Goal: Information Seeking & Learning: Compare options

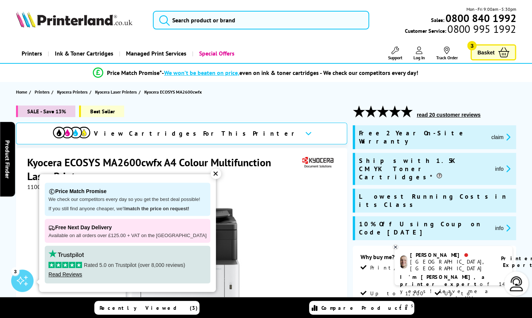
click at [220, 176] on div "✕" at bounding box center [216, 173] width 10 height 10
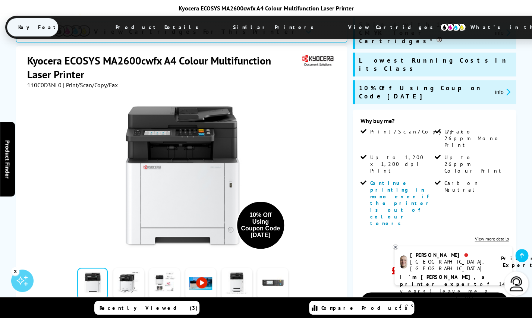
scroll to position [130, 0]
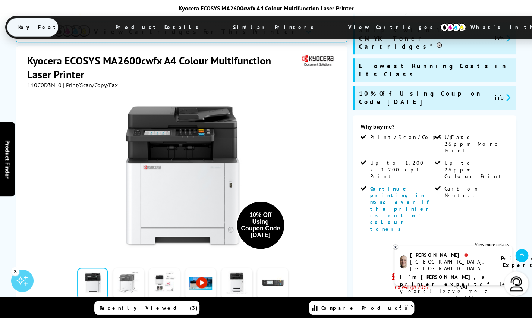
click at [132, 270] on link at bounding box center [128, 284] width 31 height 32
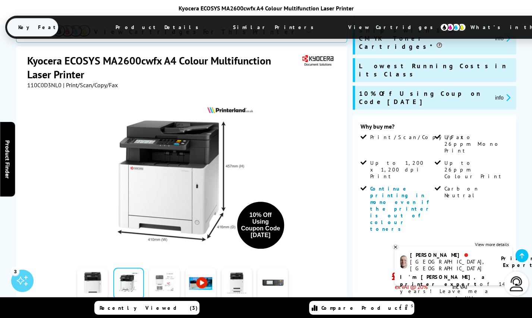
click at [169, 270] on link at bounding box center [164, 284] width 31 height 32
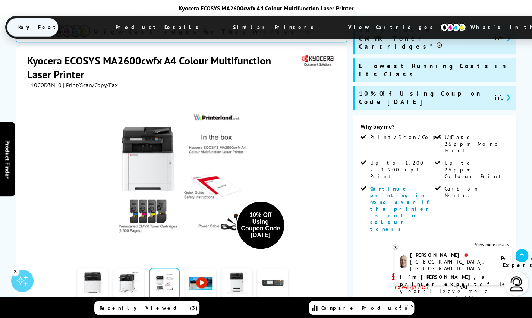
click at [194, 273] on link at bounding box center [200, 284] width 31 height 32
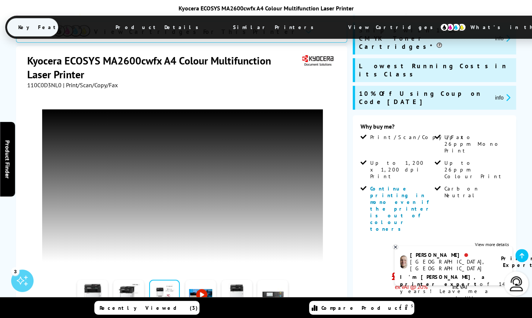
click at [220, 277] on div at bounding box center [236, 295] width 36 height 37
click at [232, 280] on link at bounding box center [236, 296] width 31 height 32
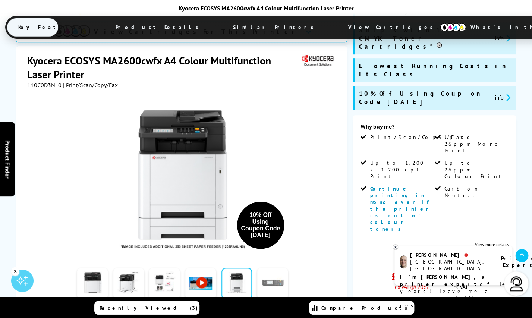
click at [262, 271] on link at bounding box center [272, 284] width 31 height 32
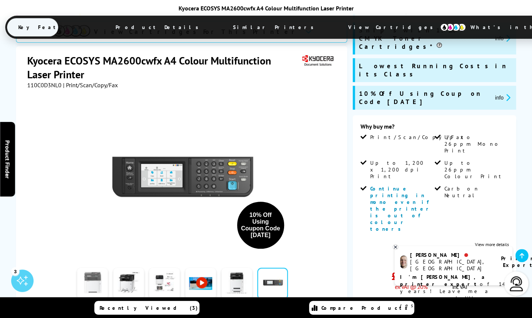
click at [98, 268] on link at bounding box center [92, 284] width 31 height 32
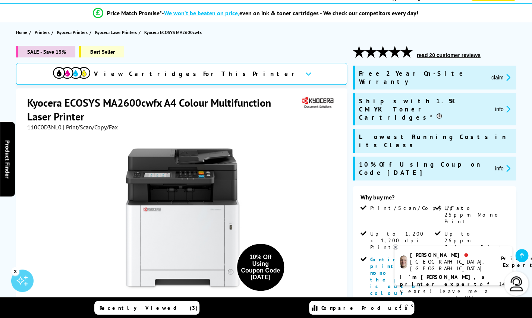
scroll to position [51, 0]
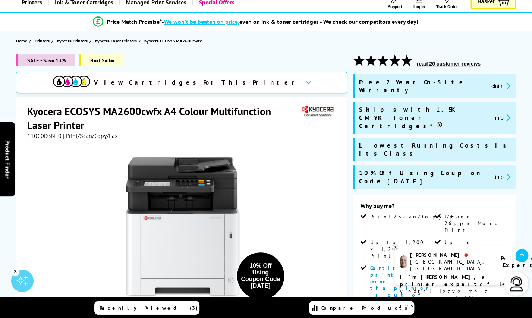
click at [444, 169] on span "10% Off Using Coupon Code [DATE]" at bounding box center [424, 177] width 130 height 16
copy span "OCT10"
click at [271, 143] on div "10% Off Using Coupon Code [DATE]" at bounding box center [182, 223] width 311 height 168
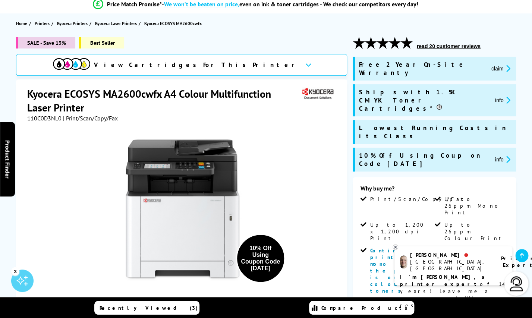
click at [226, 67] on span "View Cartridges For This Printer" at bounding box center [196, 65] width 205 height 8
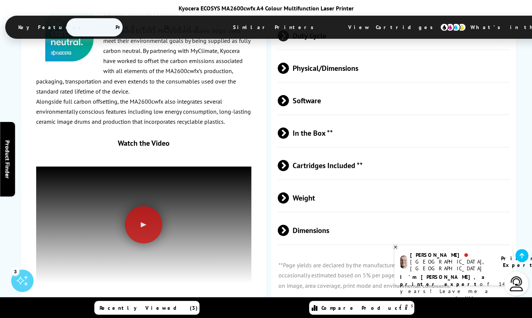
scroll to position [2219, 0]
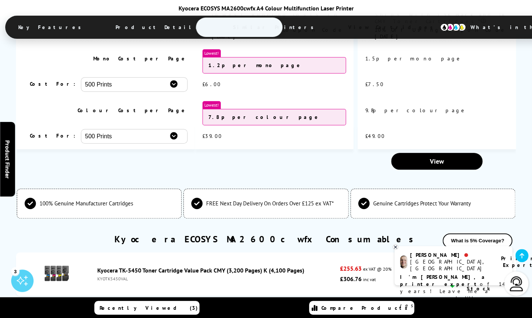
click at [222, 32] on span "Similar Printers" at bounding box center [275, 27] width 107 height 18
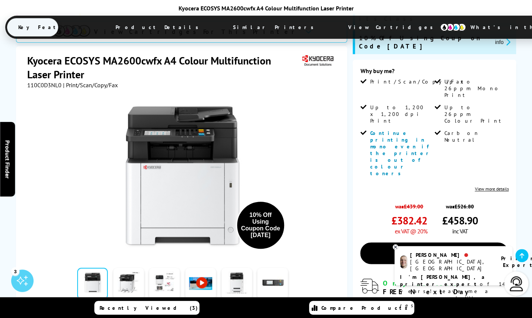
scroll to position [189, 0]
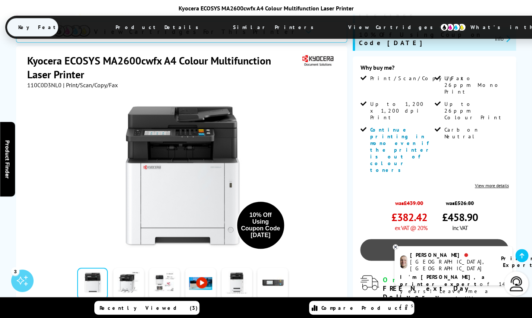
click at [446, 239] on link "Add to Basket" at bounding box center [434, 250] width 148 height 22
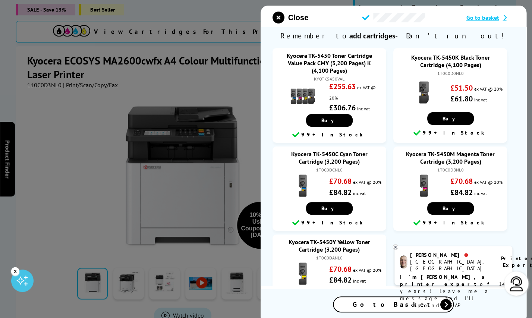
click at [489, 19] on span "Go to basket" at bounding box center [482, 17] width 33 height 7
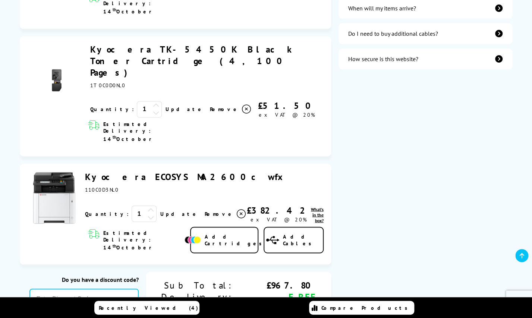
scroll to position [397, 0]
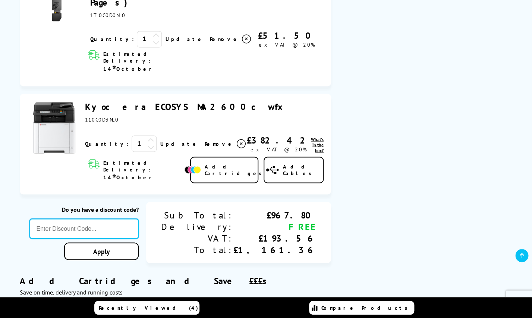
click at [138, 218] on input "text" at bounding box center [83, 228] width 109 height 20
paste input "OCT10"
type input "OCT10"
click at [155, 150] on div "Proceed to Checkout Shopping Basket 1 Update 1" at bounding box center [266, 145] width 532 height 856
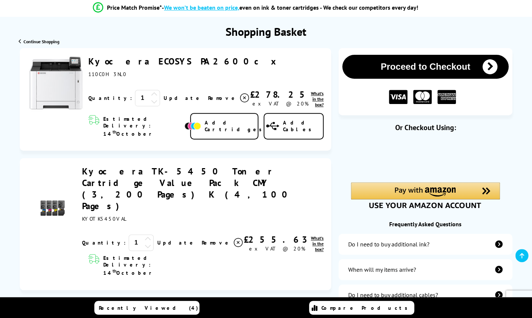
scroll to position [63, 0]
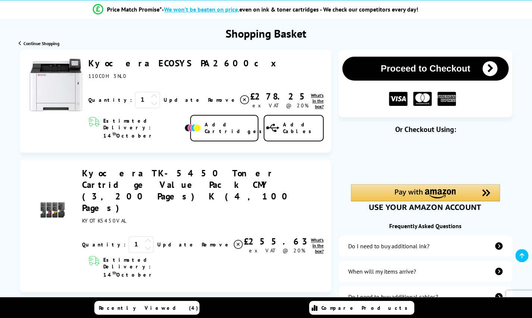
click at [226, 126] on span "Add Cartridges" at bounding box center [235, 127] width 61 height 13
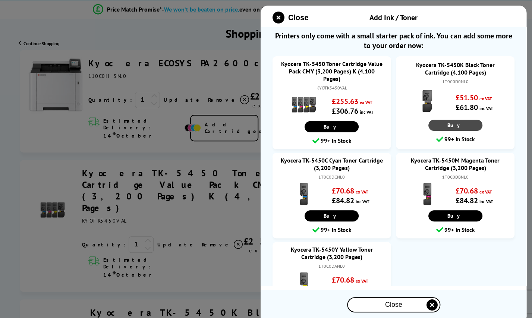
click at [455, 127] on link "Buy" at bounding box center [455, 125] width 54 height 11
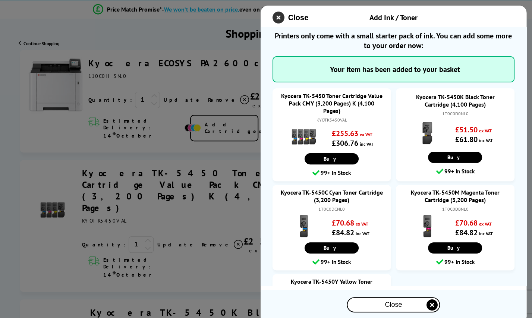
click at [284, 21] on icon "close modal" at bounding box center [278, 18] width 12 height 12
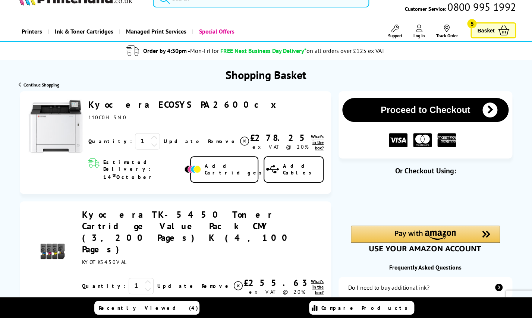
scroll to position [0, 0]
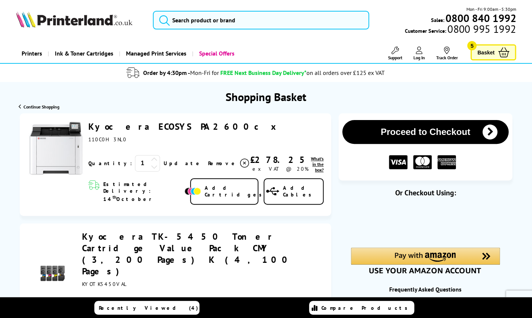
click at [169, 130] on link "Kyocera ECOSYS PA2600cx" at bounding box center [184, 127] width 192 height 12
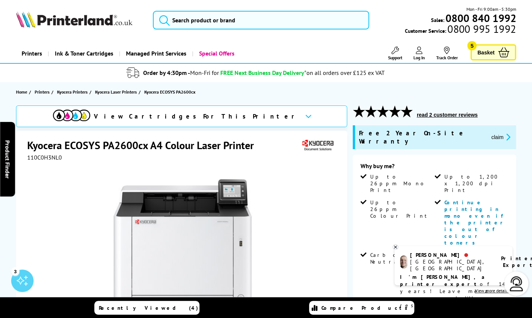
click at [494, 57] on link "Basket 5" at bounding box center [492, 52] width 45 height 16
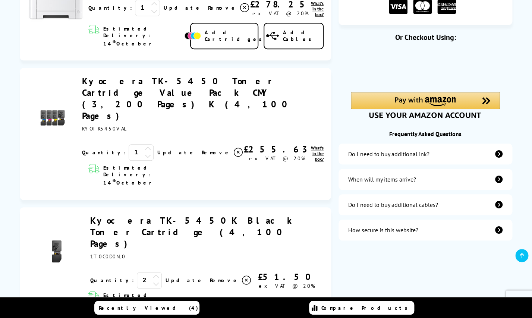
scroll to position [155, 0]
click at [103, 215] on link "Kyocera TK-5450K Black Toner Cartridge (4,100 Pages)" at bounding box center [193, 232] width 206 height 35
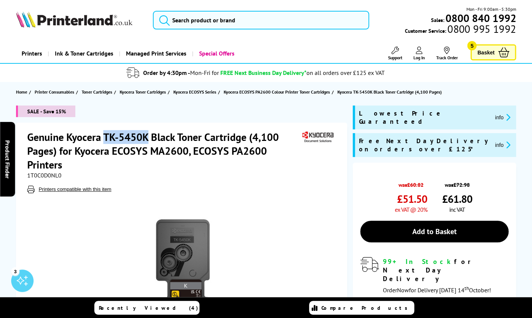
drag, startPoint x: 105, startPoint y: 137, endPoint x: 148, endPoint y: 136, distance: 42.9
click at [148, 136] on h1 "Genuine Kyocera TK-5450K Black Toner Cartridge (4,100 Pages) for Kyocera ECOSYS…" at bounding box center [164, 150] width 274 height 41
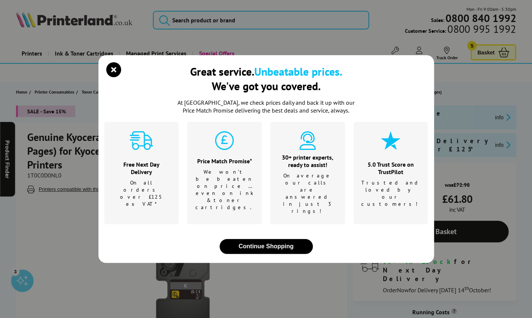
copy h1 "TK-5450K"
click at [113, 77] on icon "close modal" at bounding box center [113, 69] width 15 height 15
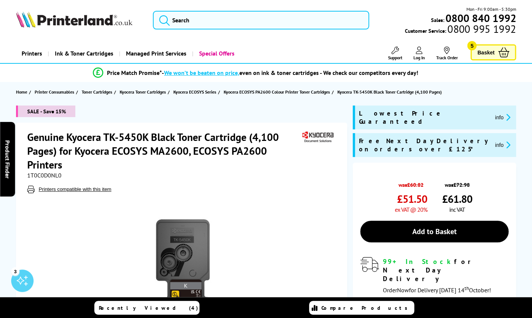
click at [492, 44] on div "Printers Laser Printers Colour Laser Printers A4 Colour Laser Printers A3 Colou…" at bounding box center [266, 53] width 500 height 19
click at [486, 54] on span "Basket" at bounding box center [485, 52] width 17 height 10
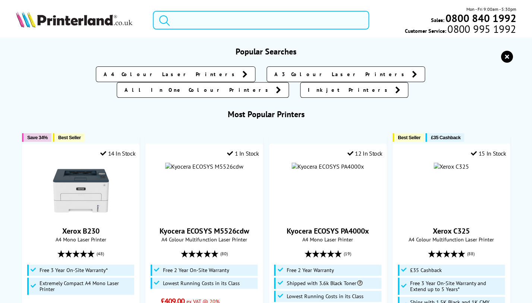
click at [203, 14] on input "search" at bounding box center [261, 20] width 216 height 19
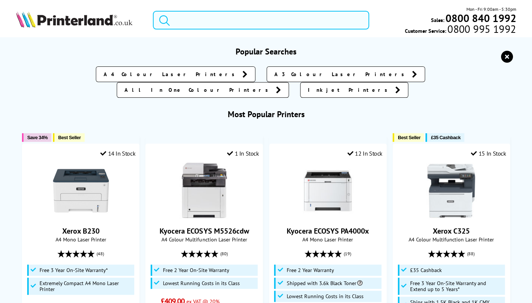
paste input "M5526cdw"
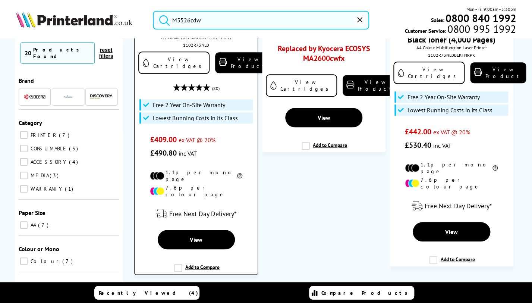
scroll to position [203, 0]
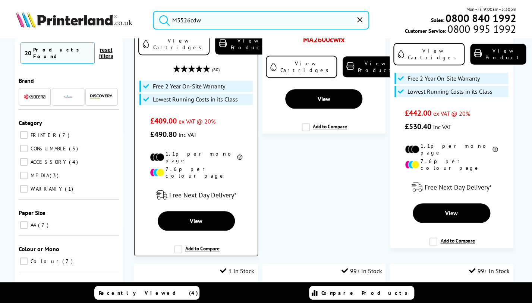
type input "M5526cdw"
click at [178, 245] on label "Add to Compare" at bounding box center [196, 252] width 45 height 14
click at [0, 0] on input "Add to Compare" at bounding box center [0, 0] width 0 height 0
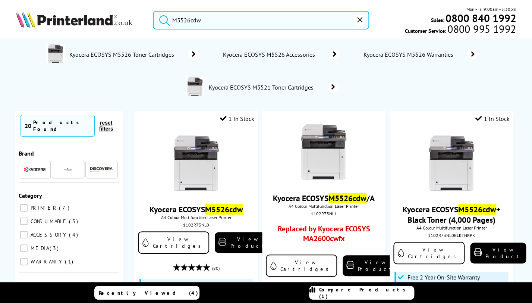
scroll to position [0, 0]
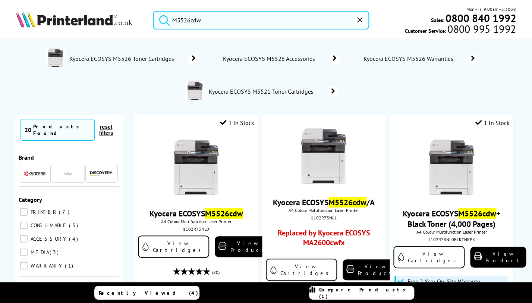
click at [61, 15] on img at bounding box center [74, 19] width 116 height 16
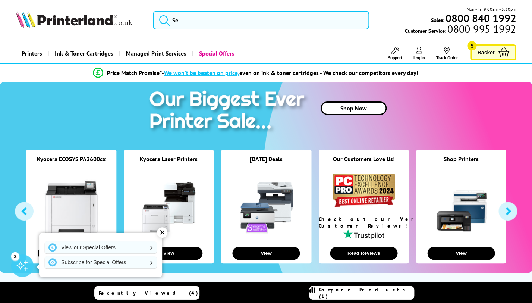
click at [484, 56] on span "Basket" at bounding box center [485, 52] width 17 height 10
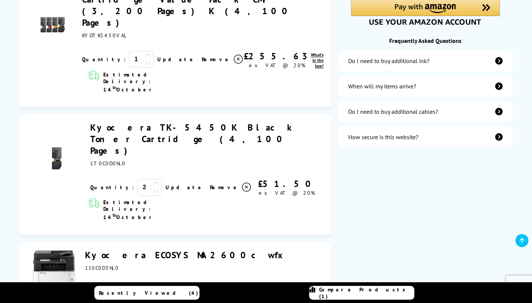
scroll to position [322, 0]
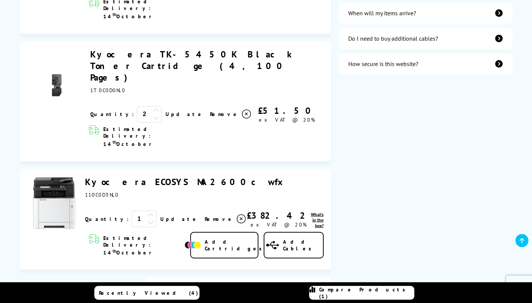
click at [161, 176] on link "Kyocera ECOSYS MA2600cwfx" at bounding box center [186, 182] width 202 height 12
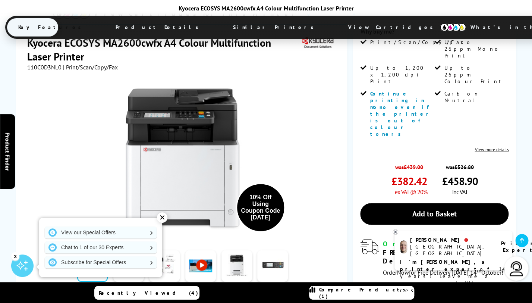
scroll to position [231, 0]
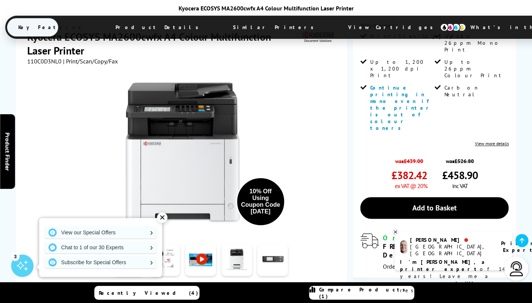
click at [160, 218] on div "✕" at bounding box center [162, 217] width 10 height 10
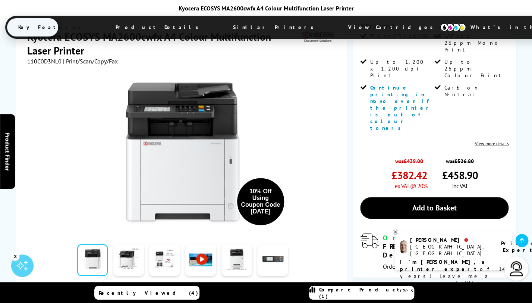
click at [281, 293] on div "Recently Viewed (4) Compare Products (2)" at bounding box center [265, 292] width 447 height 21
click at [315, 291] on icon at bounding box center [312, 292] width 6 height 13
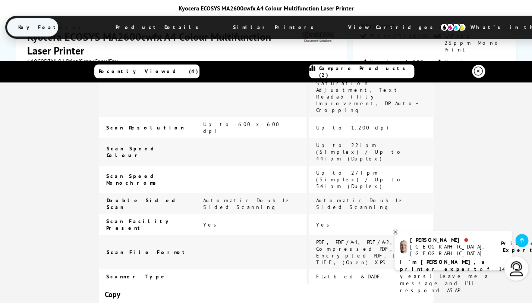
scroll to position [0, 0]
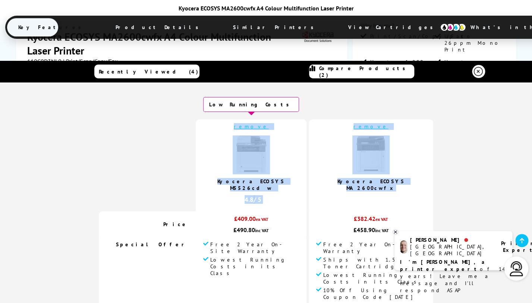
drag, startPoint x: 219, startPoint y: 158, endPoint x: 417, endPoint y: 183, distance: 199.1
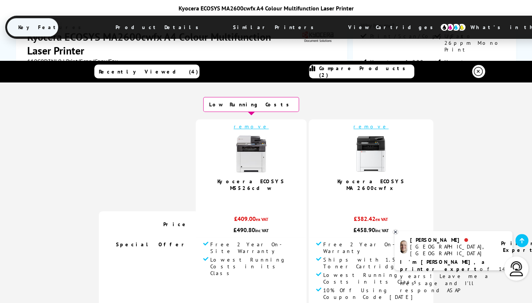
click at [285, 182] on link "Kyocera ECOSYS M5526cdw" at bounding box center [250, 184] width 67 height 13
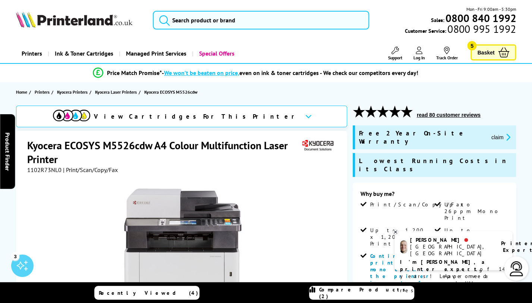
click at [120, 151] on h1 "Kyocera ECOSYS M5526cdw A4 Colour Multifunction Laser Printer" at bounding box center [164, 152] width 274 height 28
click at [0, 0] on li "Free Next Day Delivery On all orders over £125 ex VAT*" at bounding box center [0, 0] width 0 height 0
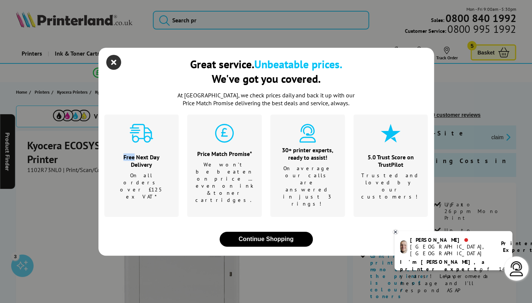
click at [110, 70] on icon "close modal" at bounding box center [113, 62] width 15 height 15
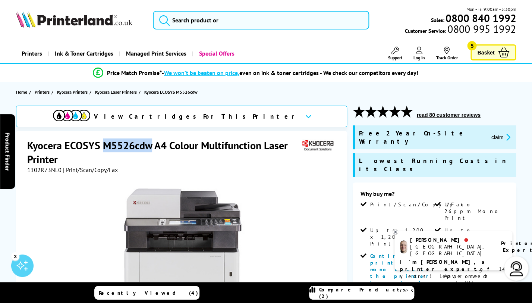
drag, startPoint x: 103, startPoint y: 144, endPoint x: 152, endPoint y: 143, distance: 49.2
click at [152, 143] on h1 "Kyocera ECOSYS M5526cdw A4 Colour Multifunction Laser Printer" at bounding box center [164, 152] width 274 height 28
copy h1 "M5526cdw"
click at [493, 52] on span "Basket" at bounding box center [485, 52] width 17 height 10
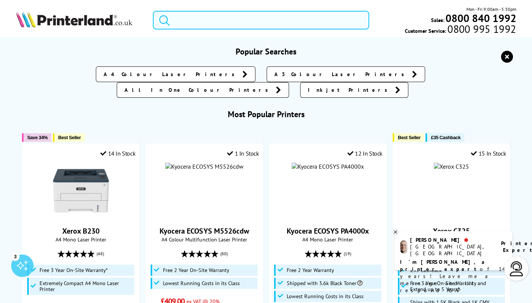
click at [315, 24] on input "search" at bounding box center [261, 20] width 216 height 19
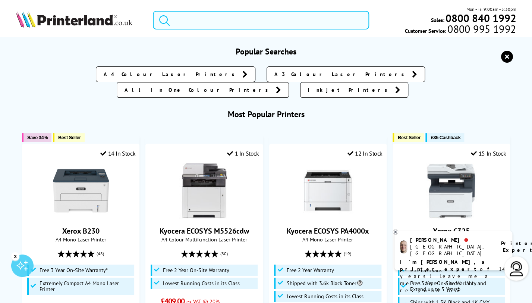
paste input "P5026cdn"
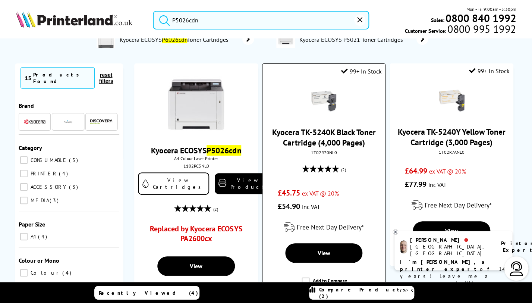
scroll to position [51, 0]
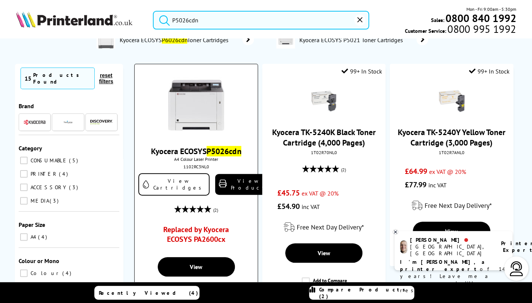
type input "P5026cdn"
click at [208, 224] on link "Replaced by Kyocera ECOSYS PA2600cx" at bounding box center [196, 235] width 92 height 23
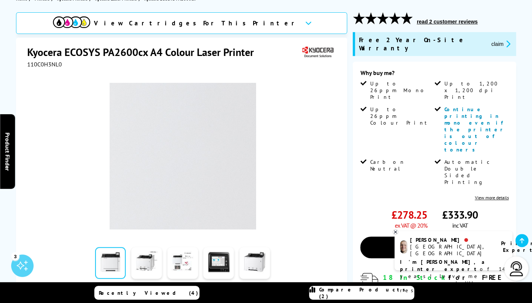
scroll to position [83, 0]
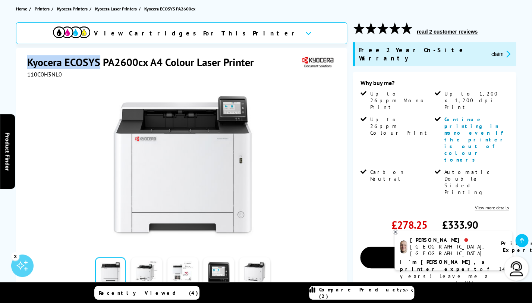
drag, startPoint x: 29, startPoint y: 64, endPoint x: 101, endPoint y: 63, distance: 72.3
click at [101, 63] on h1 "Kyocera ECOSYS PA2600cx A4 Colour Laser Printer" at bounding box center [144, 62] width 234 height 14
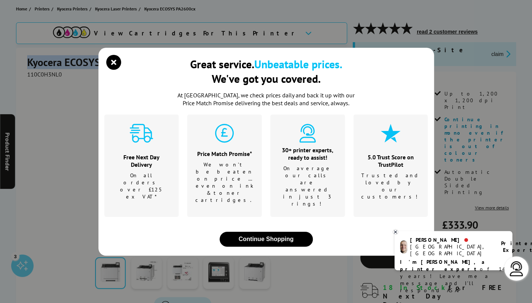
copy h1 "Kyocera ECOSYS"
click at [113, 70] on icon "close modal" at bounding box center [113, 62] width 15 height 15
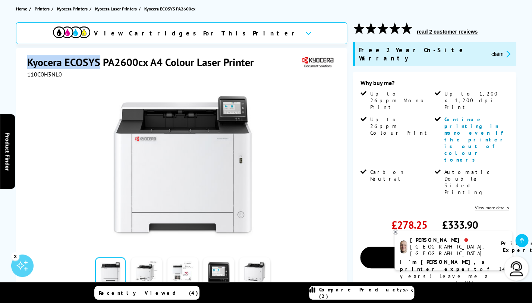
click at [66, 63] on h1 "Kyocera ECOSYS PA2600cx A4 Colour Laser Printer" at bounding box center [144, 62] width 234 height 14
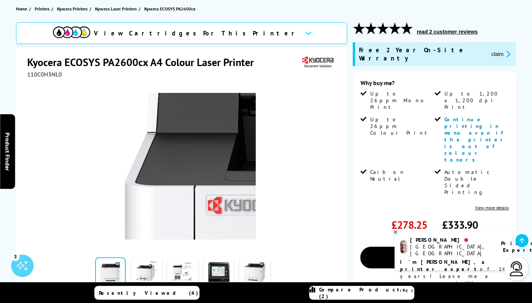
scroll to position [0, 0]
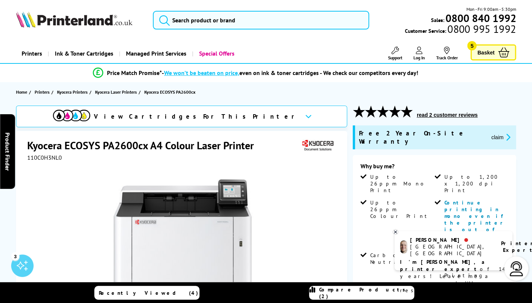
click at [35, 54] on link "Printers" at bounding box center [32, 53] width 32 height 19
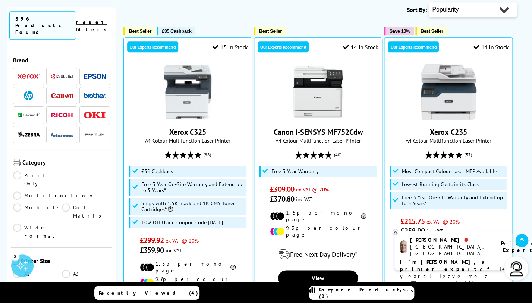
scroll to position [180, 0]
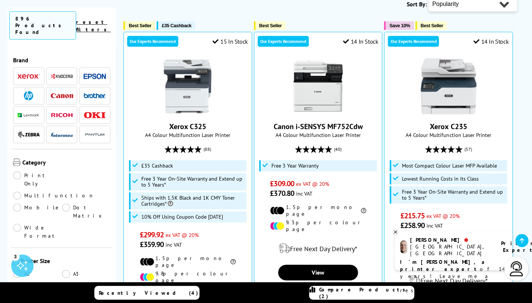
click at [63, 73] on img at bounding box center [62, 76] width 22 height 6
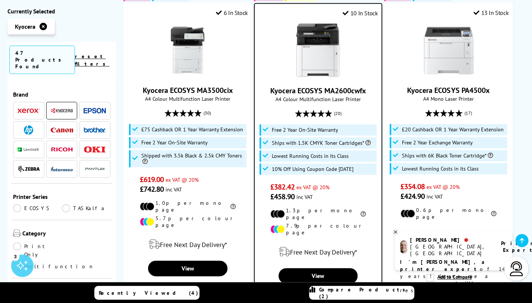
click at [28, 204] on link "ECOSYS" at bounding box center [37, 208] width 49 height 8
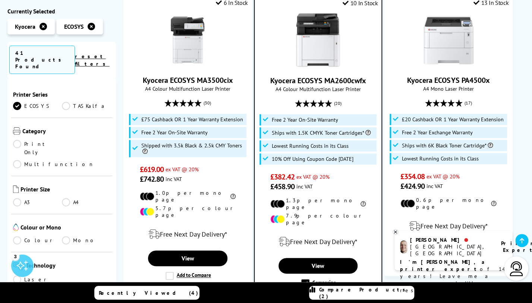
click at [73, 236] on link "Mono" at bounding box center [86, 240] width 49 height 8
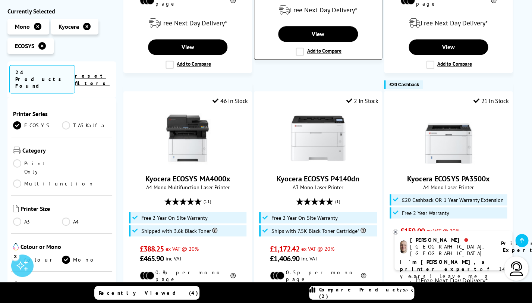
scroll to position [382, 0]
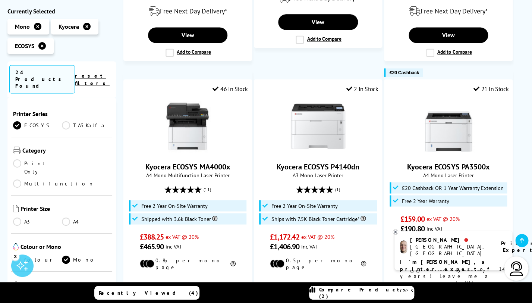
click at [33, 159] on link "Print Only" at bounding box center [37, 167] width 49 height 16
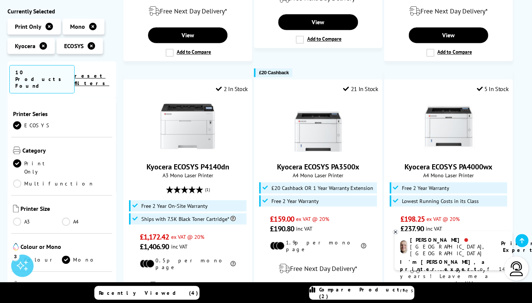
click at [68, 217] on link "A4" at bounding box center [86, 221] width 49 height 8
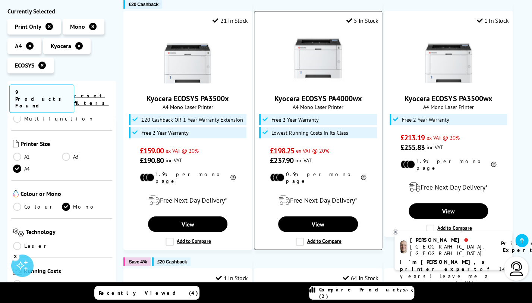
scroll to position [451, 0]
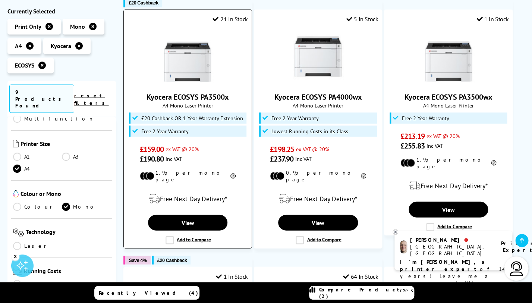
click at [193, 62] on img at bounding box center [188, 56] width 56 height 56
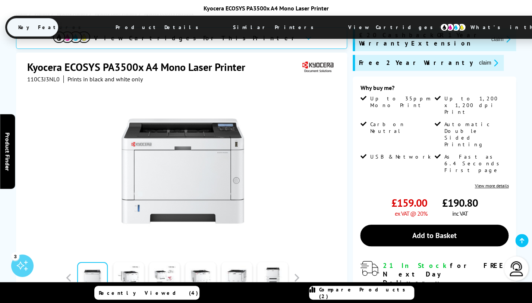
scroll to position [151, 0]
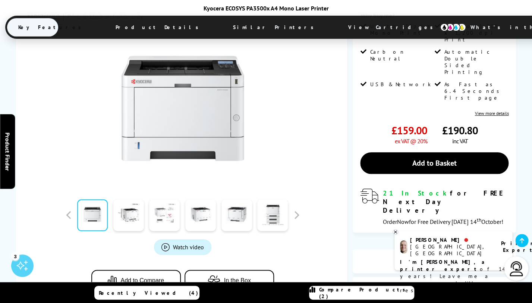
click at [170, 204] on link at bounding box center [164, 215] width 31 height 32
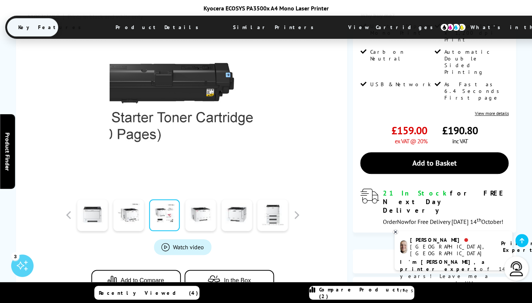
click at [141, 151] on img at bounding box center [183, 108] width 146 height 146
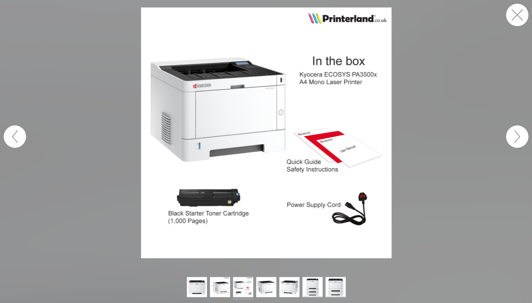
click at [438, 196] on figure at bounding box center [266, 132] width 532 height 251
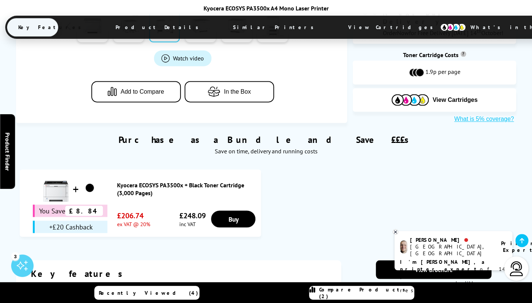
scroll to position [459, 0]
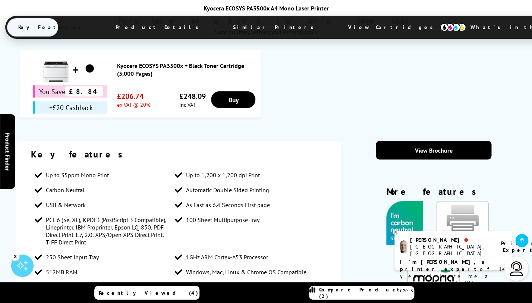
click at [283, 39] on div "Kyocera ECOSYS PA3500x A4 Mono Laser Printer Key Features Product Details Simil…" at bounding box center [266, 22] width 522 height 36
click at [337, 29] on span "View Cartridges" at bounding box center [394, 27] width 114 height 19
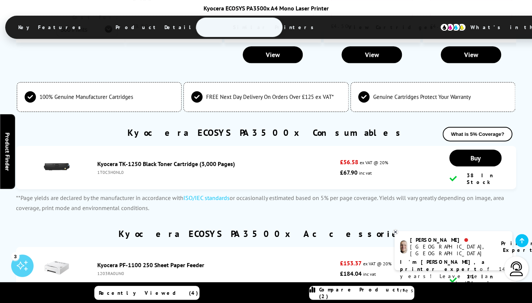
scroll to position [1950, 0]
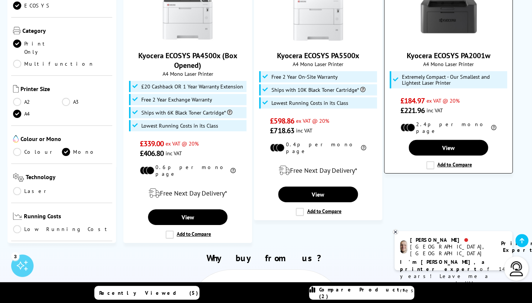
scroll to position [772, 0]
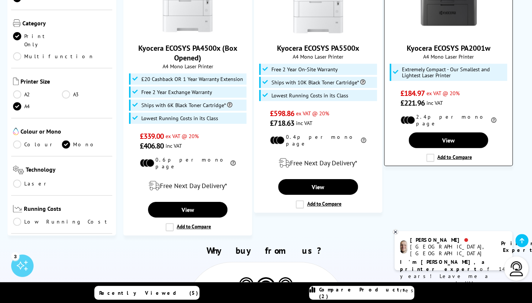
click at [431, 154] on label "Add to Compare" at bounding box center [448, 158] width 45 height 8
click at [0, 0] on input "Add to Compare" at bounding box center [0, 0] width 0 height 0
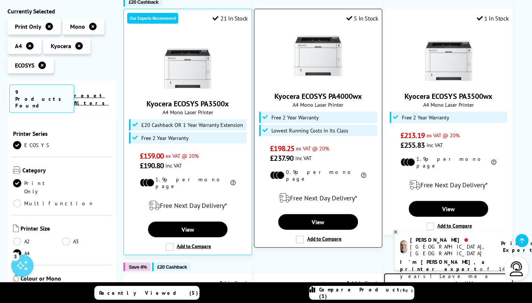
scroll to position [455, 0]
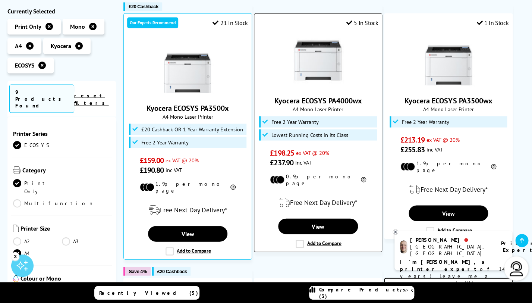
click at [321, 239] on label "Add to Compare" at bounding box center [318, 243] width 45 height 8
click at [0, 0] on input "Add to Compare" at bounding box center [0, 0] width 0 height 0
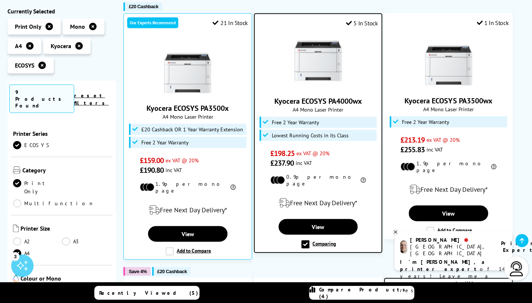
click at [332, 300] on div "Recently Viewed (5) Compare Products (4)" at bounding box center [265, 292] width 447 height 21
click at [315, 295] on icon at bounding box center [312, 292] width 6 height 13
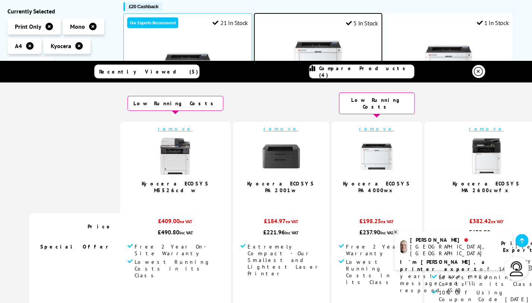
scroll to position [4, 0]
click at [184, 126] on link "remove" at bounding box center [175, 129] width 35 height 7
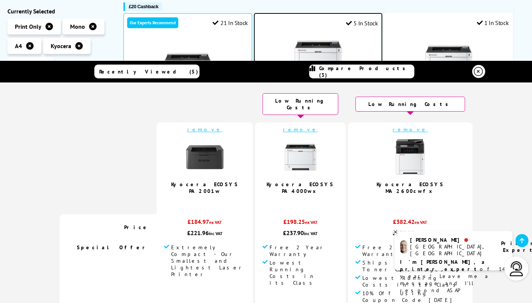
click at [402, 126] on link "remove" at bounding box center [410, 129] width 35 height 7
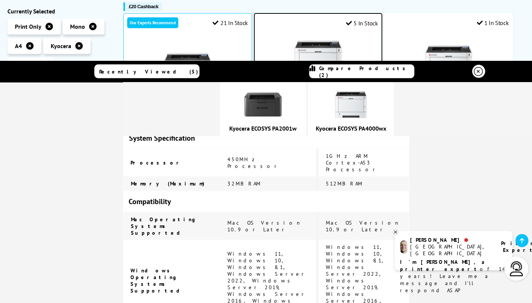
scroll to position [602, 0]
click at [257, 73] on div "Recently Viewed (5) Compare Products (2)" at bounding box center [265, 71] width 447 height 21
click at [426, 72] on div "Recently Viewed (5) Compare Products (2)" at bounding box center [265, 71] width 447 height 21
click at [473, 71] on link at bounding box center [478, 71] width 13 height 13
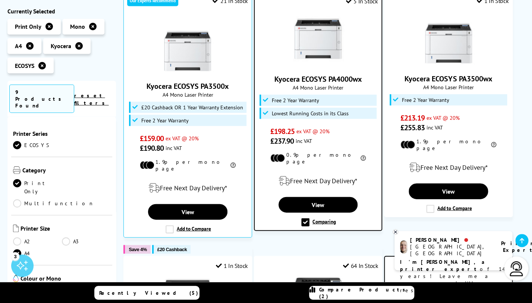
scroll to position [478, 0]
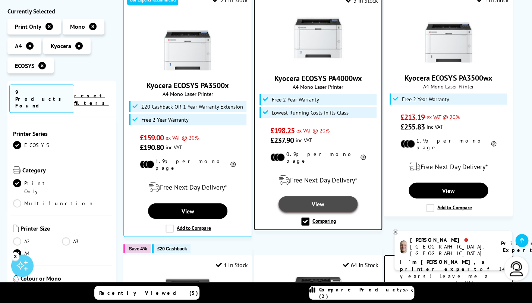
click at [325, 196] on link "View" at bounding box center [317, 204] width 79 height 16
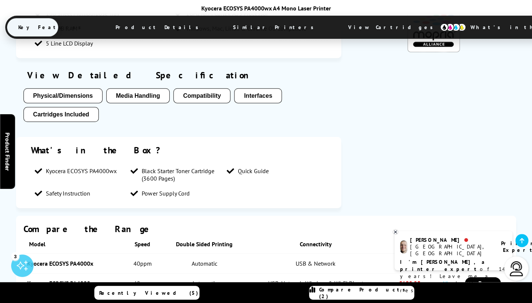
scroll to position [744, 0]
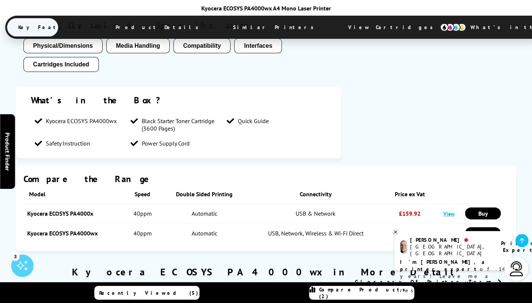
click at [337, 26] on span "View Cartridges" at bounding box center [394, 27] width 114 height 19
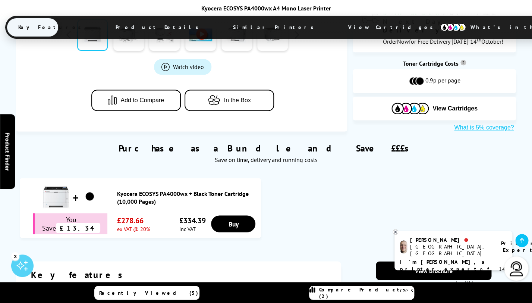
scroll to position [326, 0]
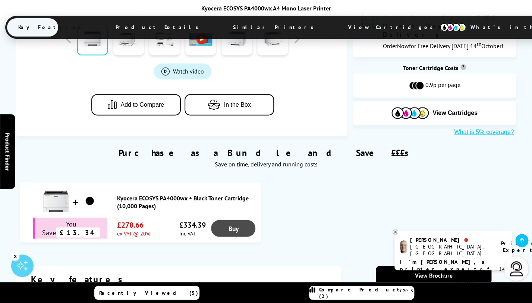
click at [246, 220] on link "Buy" at bounding box center [233, 228] width 44 height 17
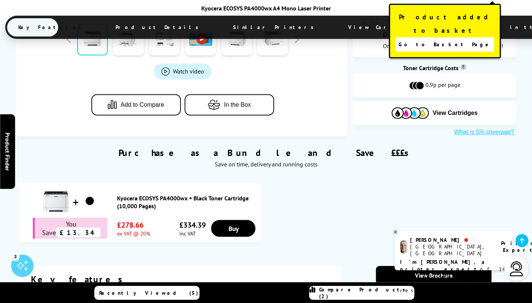
click at [466, 37] on link "Go to Basket Page" at bounding box center [445, 44] width 98 height 14
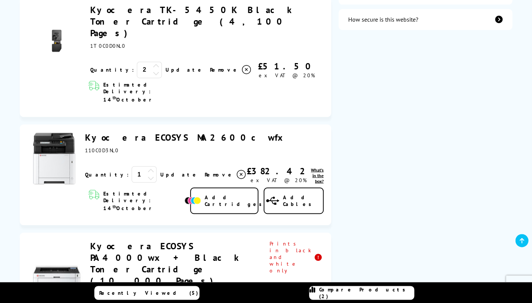
scroll to position [365, 0]
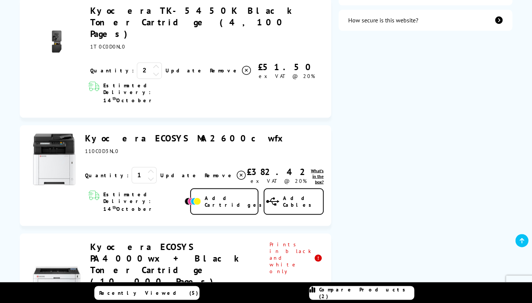
click at [168, 240] on link "Kyocera ECOSYS PA4000wx + Black Toner Cartridge (10,000 Pages)" at bounding box center [166, 263] width 153 height 46
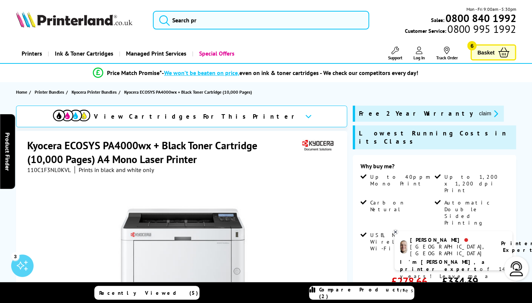
click at [133, 148] on h1 "Kyocera ECOSYS PA4000wx + Black Toner Cartridge (10,000 Pages) A4 Mono Laser Pr…" at bounding box center [164, 152] width 274 height 28
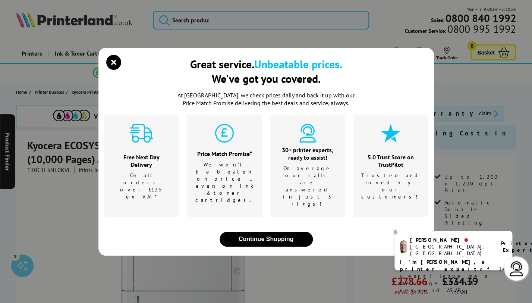
click at [133, 142] on icon at bounding box center [141, 133] width 23 height 19
click at [114, 70] on icon "close modal" at bounding box center [113, 62] width 15 height 15
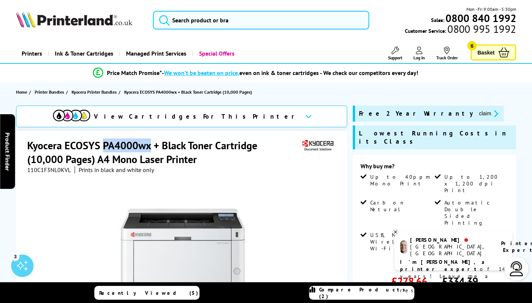
drag, startPoint x: 104, startPoint y: 147, endPoint x: 149, endPoint y: 145, distance: 45.5
click at [149, 145] on h1 "Kyocera ECOSYS PA4000wx + Black Toner Cartridge (10,000 Pages) A4 Mono Laser Pr…" at bounding box center [164, 152] width 274 height 28
copy h1 "PA4000wx"
click at [195, 33] on div "Mon - Fri 9:00am - 5:30pm Sales: 0800 840 1992 Customer Service: 0800 995 1992" at bounding box center [266, 22] width 532 height 33
click at [208, 15] on input "search" at bounding box center [261, 20] width 216 height 19
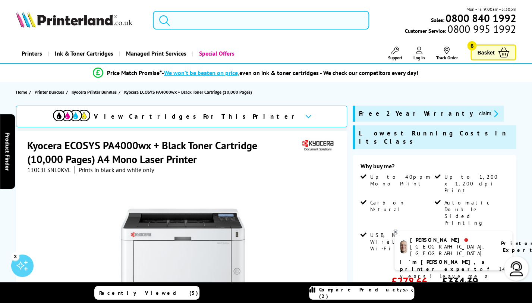
paste input "MA4000wfx"
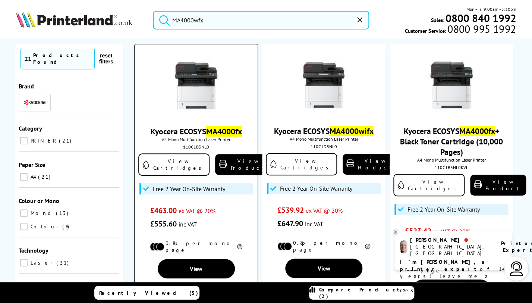
scroll to position [79, 0]
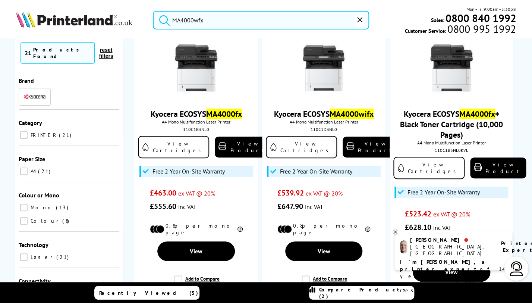
type input "MA4000wfx"
click at [172, 289] on link "Recently Viewed (5)" at bounding box center [146, 293] width 105 height 14
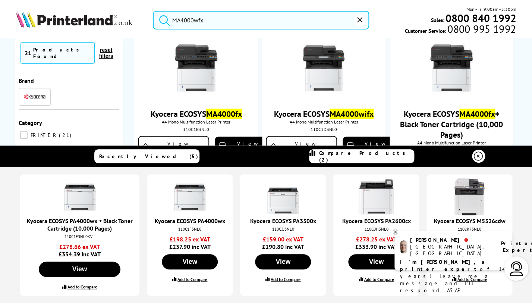
click at [170, 156] on span "Recently Viewed (5)" at bounding box center [148, 156] width 99 height 7
click at [380, 156] on span "Compare Products (2)" at bounding box center [366, 155] width 95 height 13
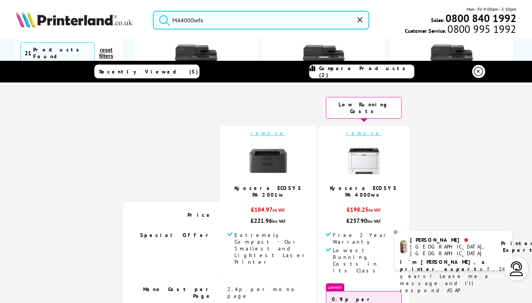
click at [359, 130] on link "remove" at bounding box center [363, 133] width 35 height 7
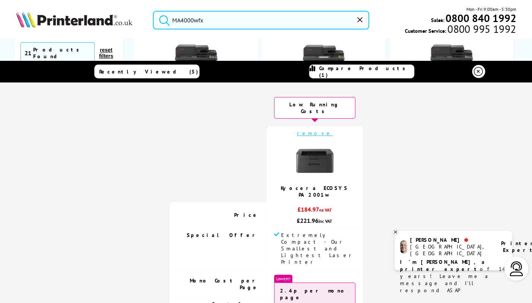
click at [314, 130] on link "remove" at bounding box center [314, 133] width 35 height 7
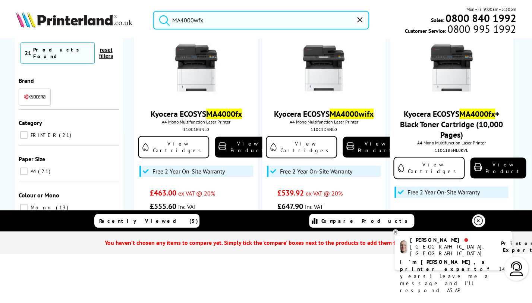
click at [284, 224] on div "Recently Viewed (5) Compare Products" at bounding box center [265, 220] width 447 height 21
click at [480, 223] on icon at bounding box center [478, 220] width 9 height 9
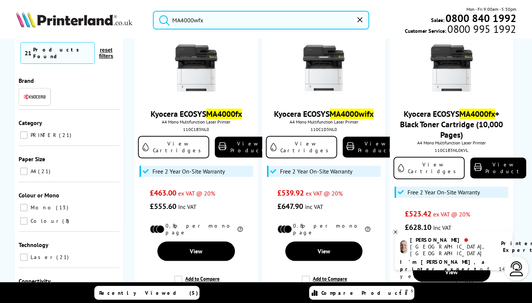
click at [397, 230] on icon at bounding box center [395, 232] width 5 height 6
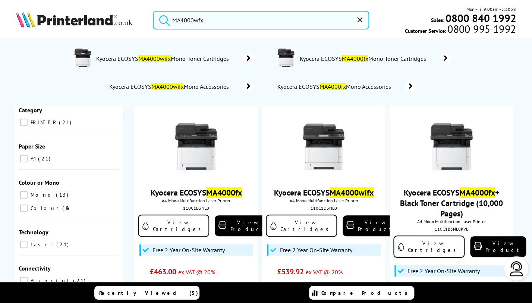
scroll to position [168, 0]
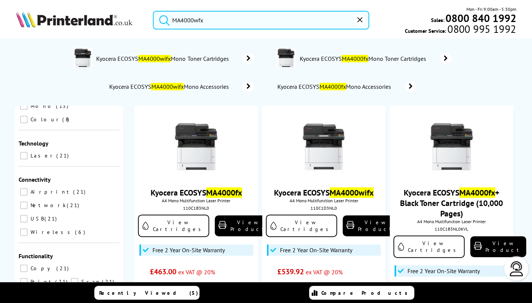
click at [216, 15] on input "MA4000wfx" at bounding box center [261, 20] width 216 height 19
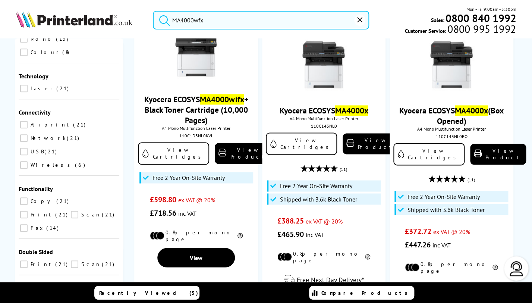
scroll to position [383, 0]
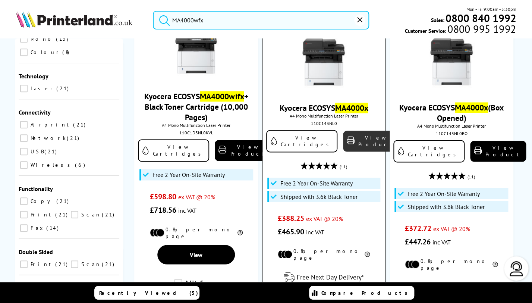
click at [351, 135] on link "View Product" at bounding box center [371, 140] width 56 height 21
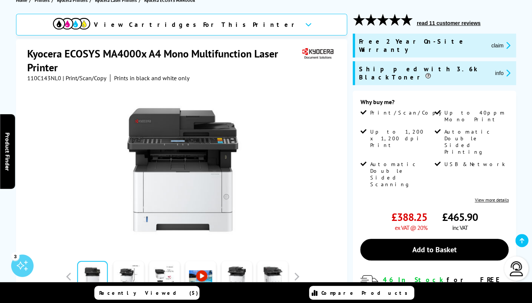
scroll to position [93, 0]
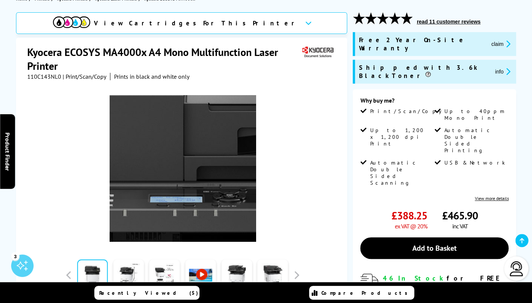
click at [183, 136] on img at bounding box center [183, 168] width 146 height 146
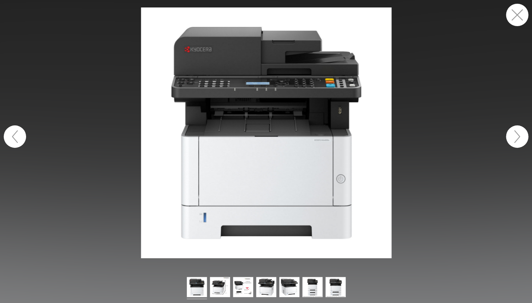
click at [440, 187] on figure at bounding box center [266, 132] width 532 height 251
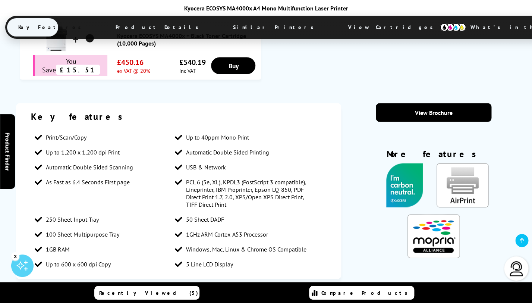
click at [337, 32] on span "View Cartridges" at bounding box center [394, 27] width 114 height 19
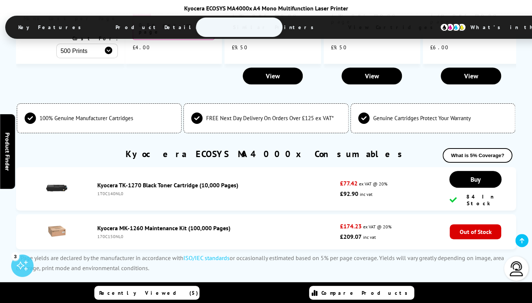
scroll to position [2092, 0]
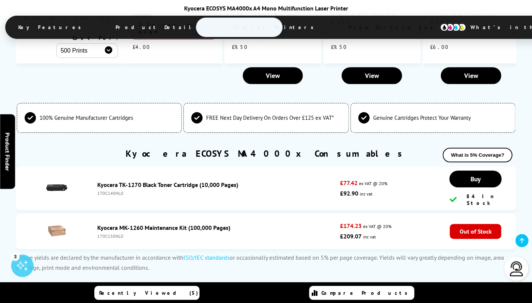
click at [177, 181] on link "Kyocera TK-1270 Black Toner Cartridge (10,000 Pages)" at bounding box center [167, 184] width 141 height 7
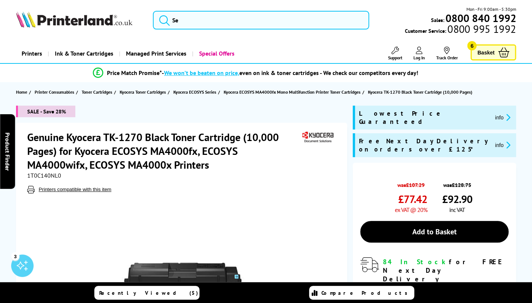
click at [488, 53] on span "Basket" at bounding box center [485, 52] width 17 height 10
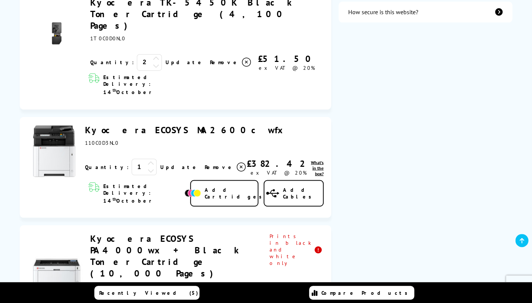
scroll to position [409, 0]
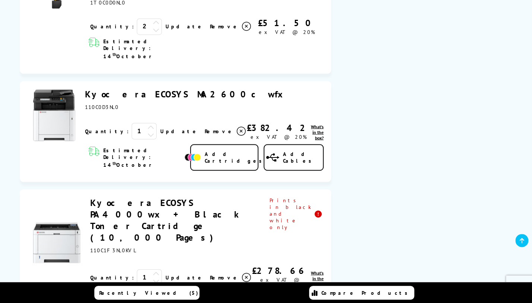
click at [164, 196] on link "Kyocera ECOSYS PA4000wx + Black Toner Cartridge (10,000 Pages)" at bounding box center [166, 219] width 153 height 46
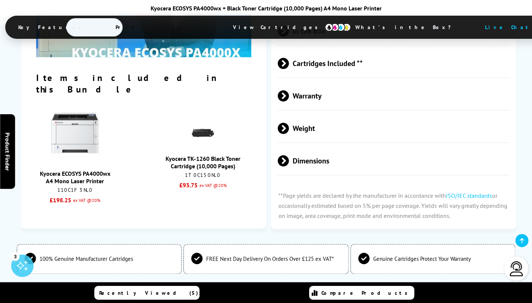
scroll to position [1273, 0]
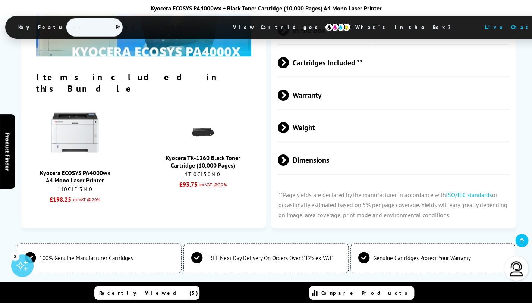
click at [207, 158] on link "Kyocera TK-1260 Black Toner Cartridge (10,000 Pages)" at bounding box center [203, 161] width 75 height 15
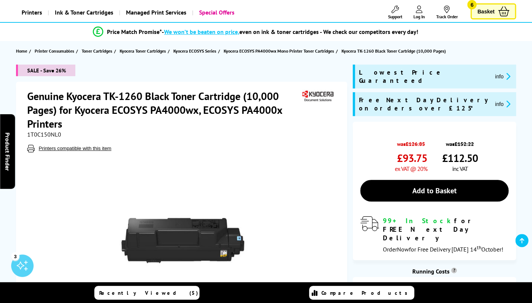
scroll to position [45, 0]
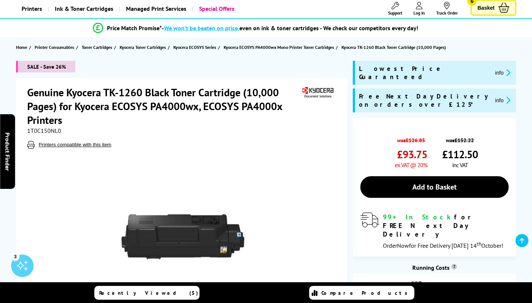
click at [130, 90] on h1 "Genuine Kyocera TK-1260 Black Toner Cartridge (10,000 Pages) for Kyocera ECOSYS…" at bounding box center [164, 105] width 274 height 41
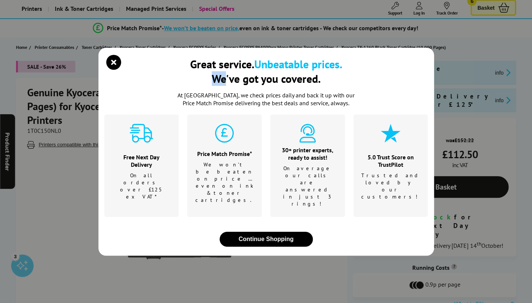
click at [130, 90] on div "Great service. Unbeatable prices. We've got you covered." at bounding box center [266, 74] width 324 height 35
click at [116, 70] on icon "close modal" at bounding box center [113, 62] width 15 height 15
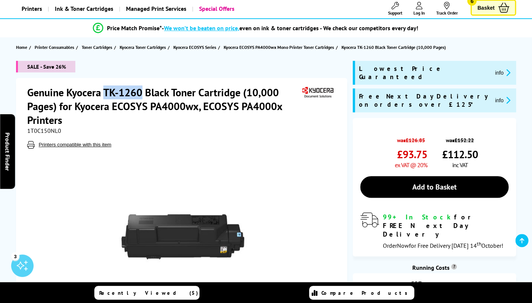
drag, startPoint x: 107, startPoint y: 92, endPoint x: 144, endPoint y: 91, distance: 36.5
click at [144, 91] on h1 "Genuine Kyocera TK-1260 Black Toner Cartridge (10,000 Pages) for Kyocera ECOSYS…" at bounding box center [164, 105] width 274 height 41
copy h1 "TK-1260"
click at [154, 130] on div "1T0C150NL0" at bounding box center [182, 130] width 311 height 7
click at [491, 6] on span "Basket" at bounding box center [485, 8] width 17 height 10
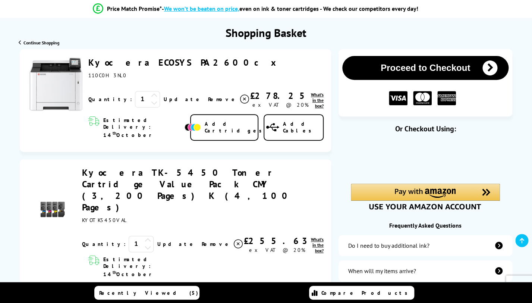
scroll to position [73, 0]
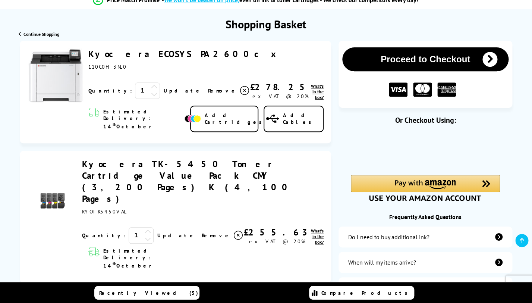
drag, startPoint x: 94, startPoint y: 45, endPoint x: 120, endPoint y: 58, distance: 28.5
click at [120, 58] on div "Kyocera ECOSYS PA2600cx ex VAT @ 20% 1 Update Close th" at bounding box center [175, 92] width 311 height 103
copy div "Kyocera"
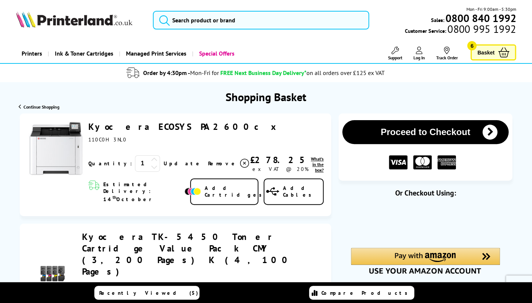
click at [255, 32] on div "Mon - Fri 9:00am - 5:30pm Sales: 0800 840 1992 Customer Service: 0800 995 1992" at bounding box center [266, 22] width 532 height 33
click at [254, 23] on input "search" at bounding box center [261, 20] width 216 height 19
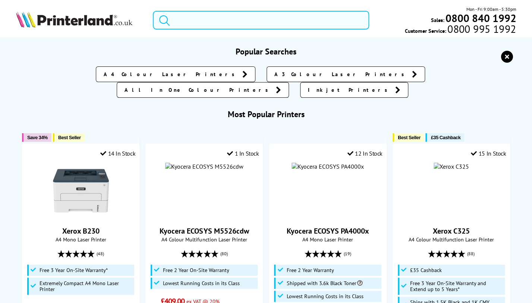
paste input "M2040dn"
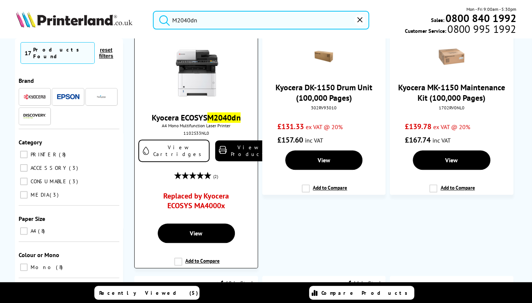
scroll to position [77, 0]
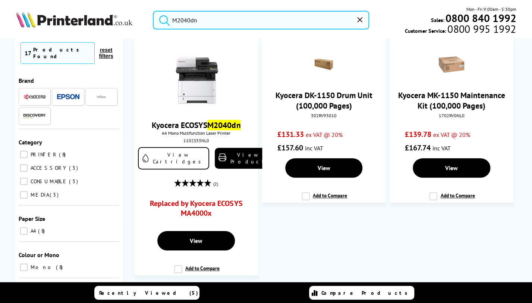
type input "M2040dn"
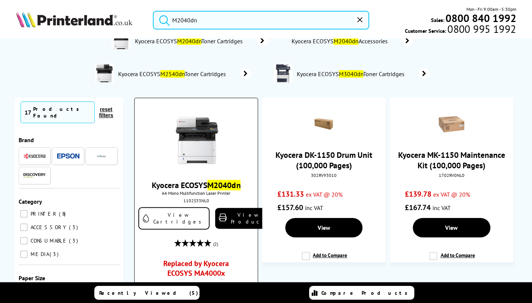
scroll to position [0, 0]
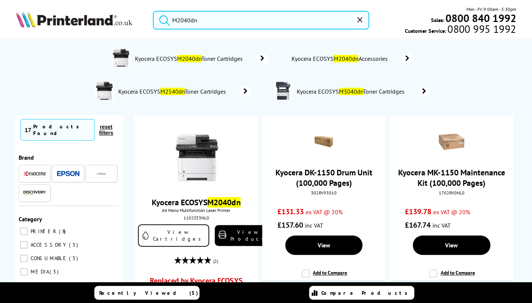
click at [91, 18] on img at bounding box center [74, 19] width 116 height 16
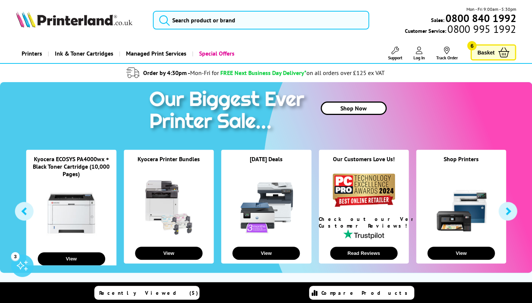
click at [41, 55] on link "Printers" at bounding box center [32, 53] width 32 height 19
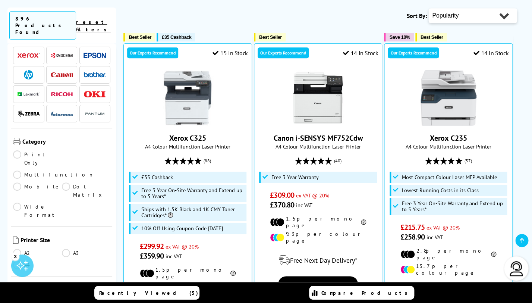
scroll to position [40, 0]
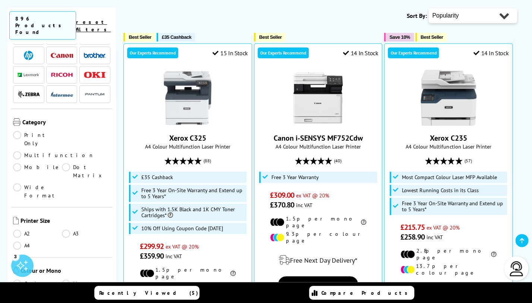
click at [18, 241] on link "A4" at bounding box center [37, 245] width 49 height 8
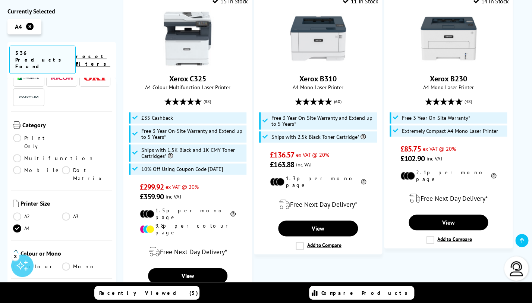
scroll to position [84, 0]
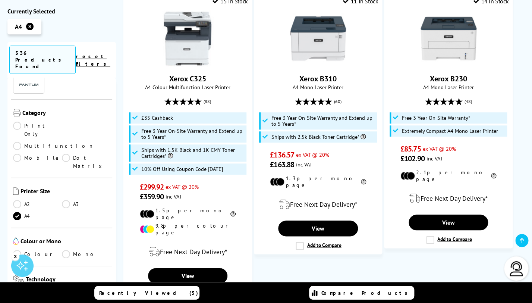
click at [68, 250] on link "Mono" at bounding box center [86, 254] width 49 height 8
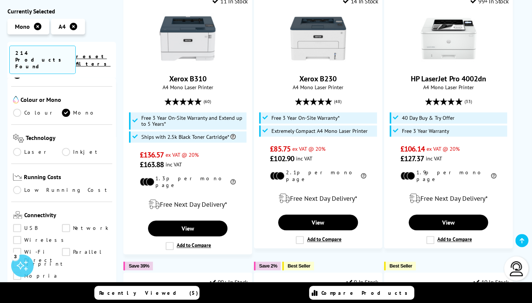
scroll to position [228, 0]
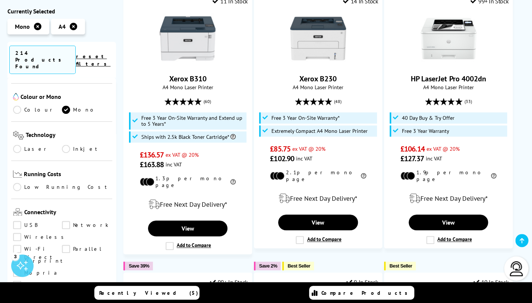
click at [18, 145] on link "Laser" at bounding box center [37, 149] width 49 height 8
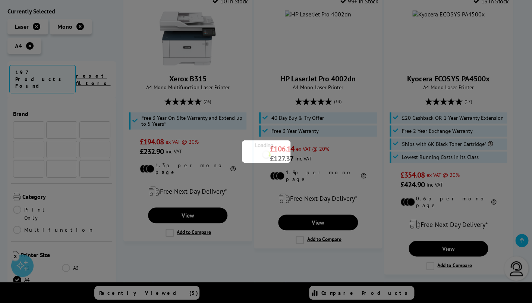
scroll to position [228, 0]
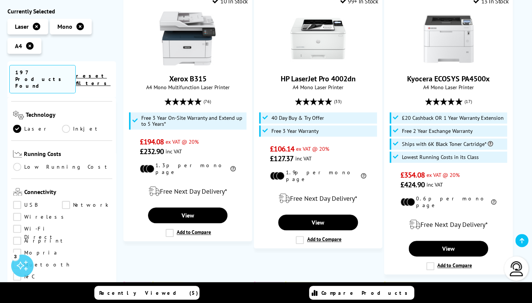
click at [37, 163] on link "Low Running Cost" at bounding box center [61, 167] width 97 height 8
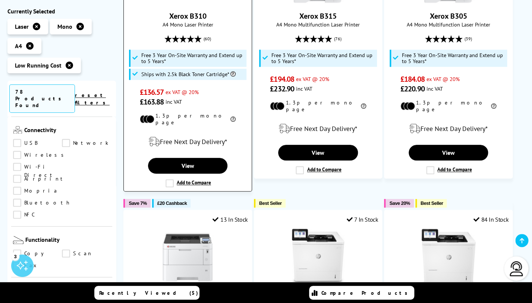
scroll to position [139, 0]
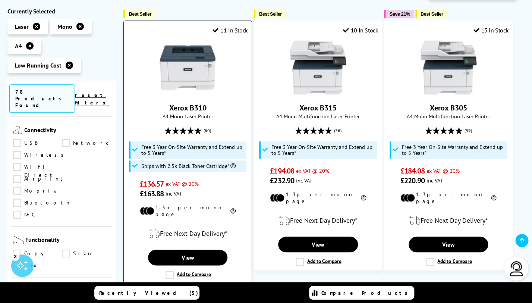
click at [193, 68] on img at bounding box center [188, 68] width 56 height 56
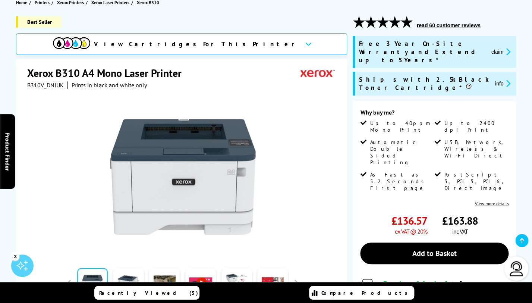
click at [209, 53] on div "View Cartridges For This Printer" at bounding box center [181, 44] width 331 height 22
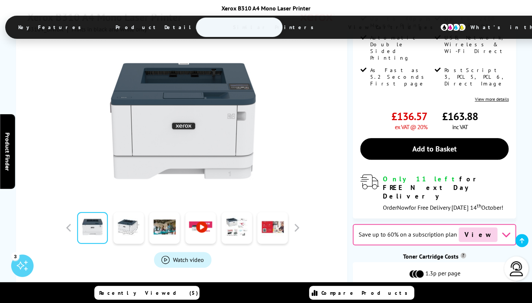
scroll to position [198, 0]
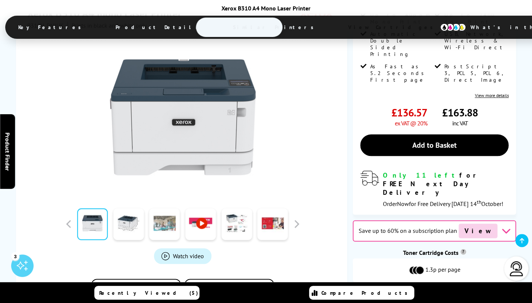
click at [163, 208] on link at bounding box center [164, 224] width 31 height 32
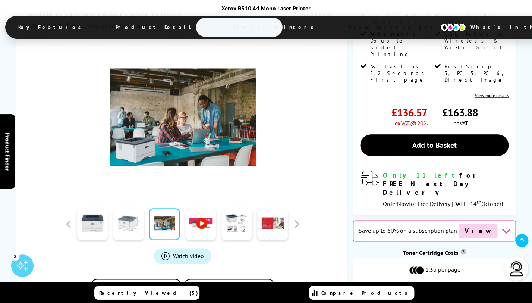
click at [130, 208] on link at bounding box center [128, 224] width 31 height 32
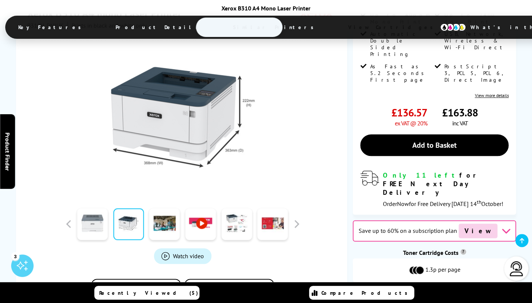
click at [84, 208] on link at bounding box center [92, 224] width 31 height 32
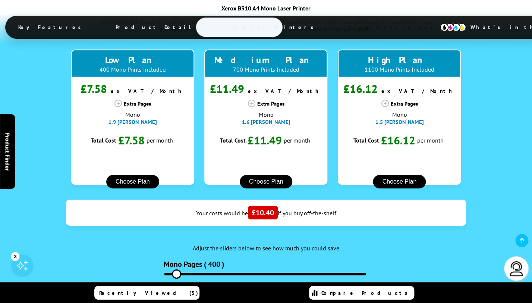
scroll to position [791, 0]
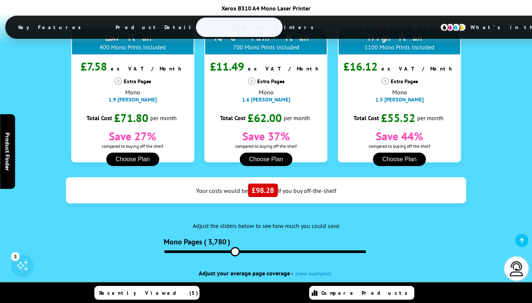
drag, startPoint x: 179, startPoint y: 207, endPoint x: 235, endPoint y: 202, distance: 56.9
type input "3440"
click at [235, 250] on input "range" at bounding box center [264, 251] width 201 height 3
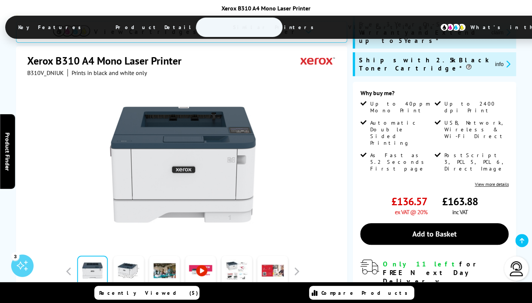
scroll to position [0, 0]
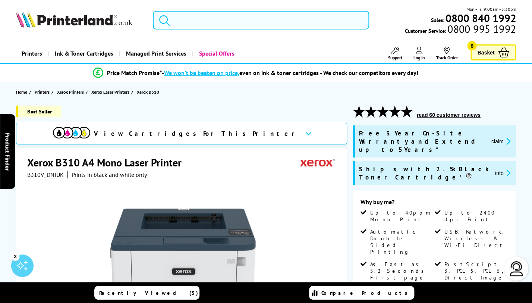
click at [207, 20] on input "search" at bounding box center [261, 20] width 216 height 19
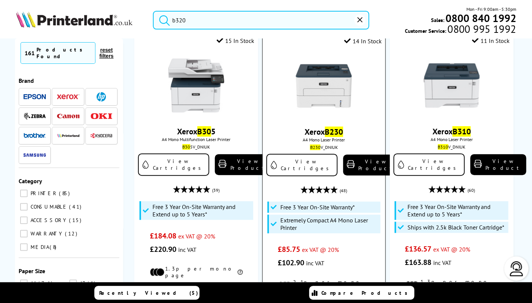
scroll to position [85, 0]
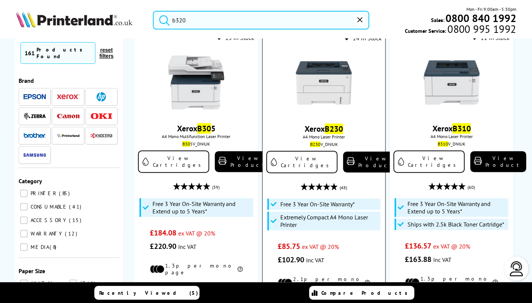
type input "b320"
click at [319, 86] on img at bounding box center [324, 83] width 56 height 56
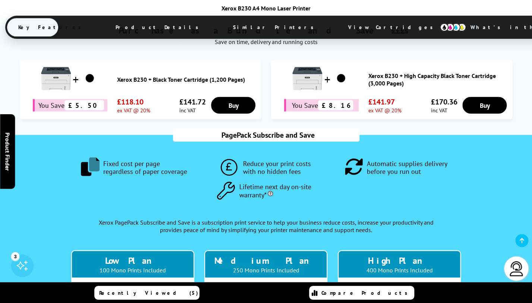
scroll to position [512, 0]
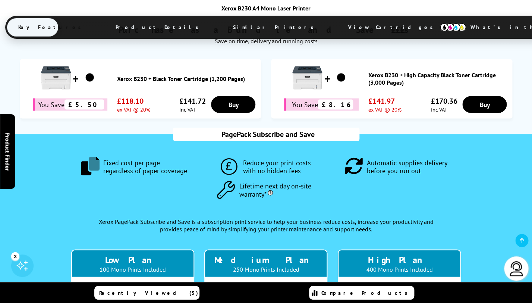
click at [337, 25] on span "View Cartridges" at bounding box center [394, 27] width 114 height 19
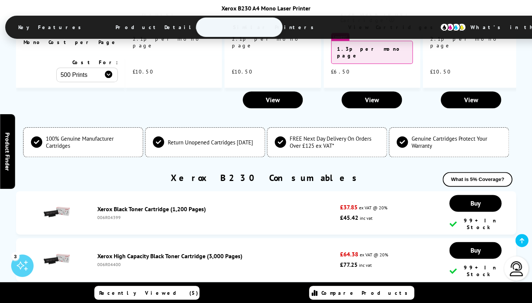
scroll to position [2345, 0]
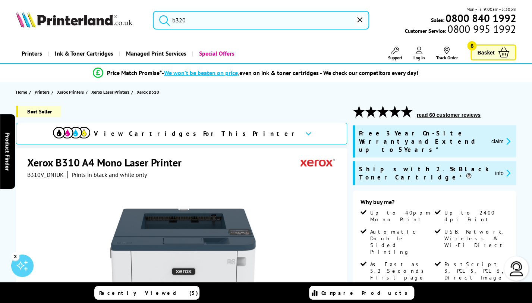
click at [210, 137] on span "View Cartridges For This Printer" at bounding box center [196, 133] width 205 height 8
click at [229, 20] on input "b320" at bounding box center [261, 20] width 216 height 19
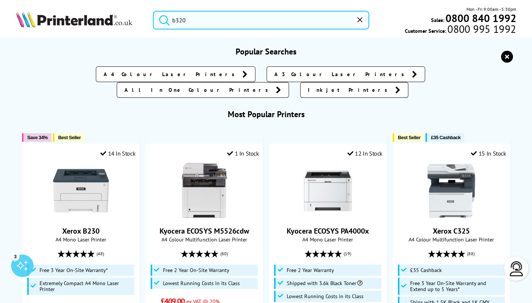
click at [229, 20] on input "b320" at bounding box center [261, 20] width 216 height 19
paste input "L2750DW"
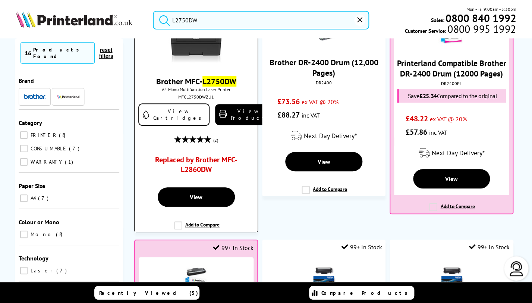
scroll to position [126, 0]
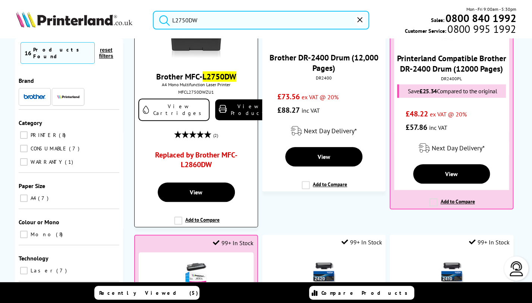
type input "L2750DW"
click at [206, 159] on link "Replaced by Brother MFC-L2860DW" at bounding box center [196, 161] width 92 height 23
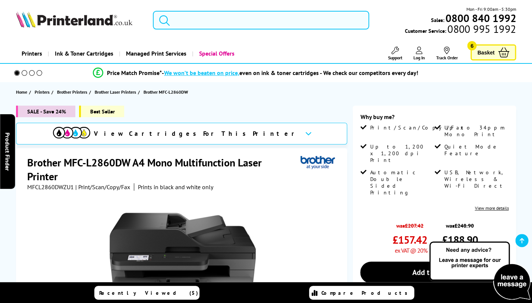
scroll to position [122, 0]
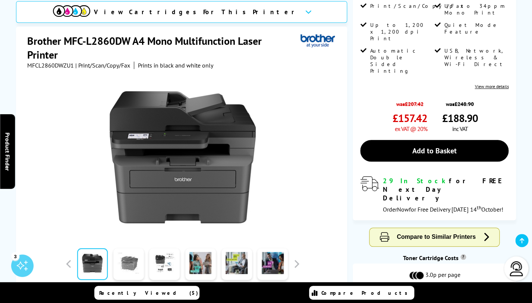
click at [121, 265] on link at bounding box center [128, 264] width 31 height 32
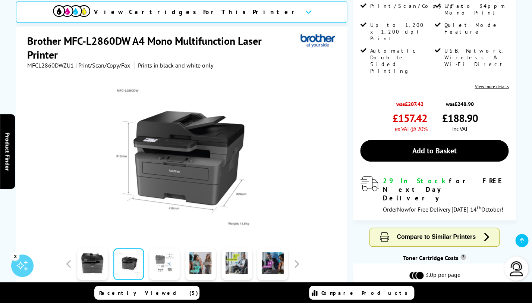
click at [162, 265] on link at bounding box center [164, 264] width 31 height 32
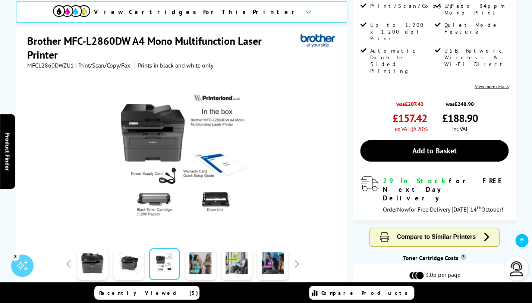
click at [198, 2] on div "View Cartridges For This Printer" at bounding box center [181, 12] width 331 height 22
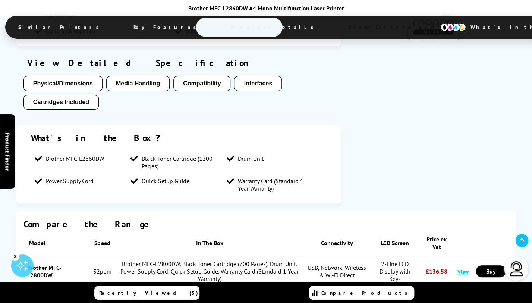
scroll to position [0, 0]
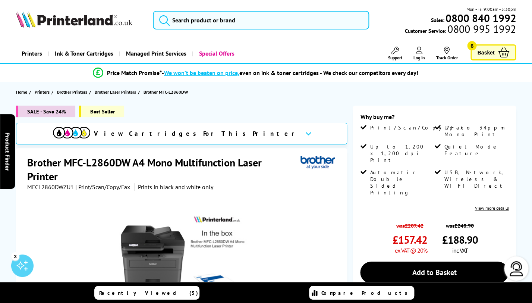
click at [32, 54] on link "Printers" at bounding box center [32, 53] width 32 height 19
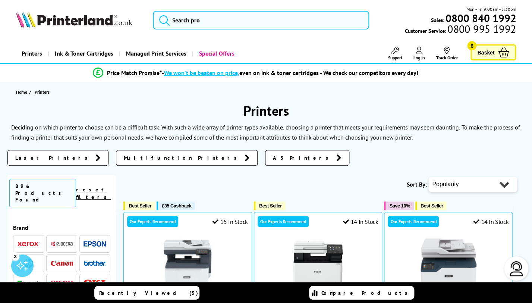
click at [97, 31] on div "Mon - Fri 9:00am - 5:30pm Sales: 0800 840 1992 Customer Service: 0800 995 1992" at bounding box center [266, 22] width 532 height 33
click at [95, 20] on img at bounding box center [74, 19] width 116 height 16
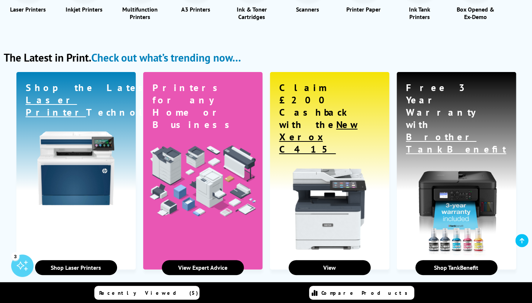
scroll to position [960, 0]
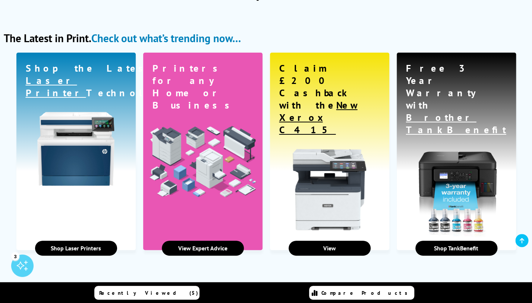
click at [64, 74] on span "Laser Printer" at bounding box center [56, 86] width 60 height 25
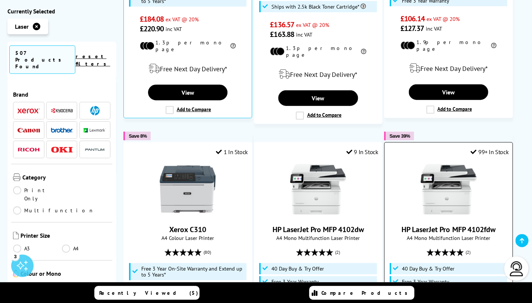
scroll to position [724, 0]
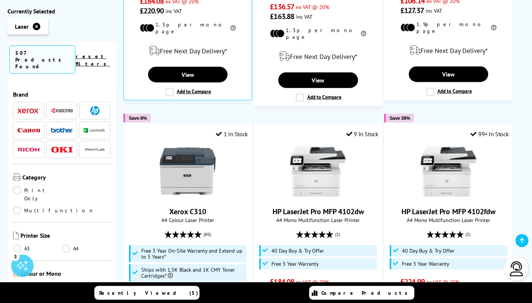
click at [505, 271] on div at bounding box center [516, 268] width 24 height 24
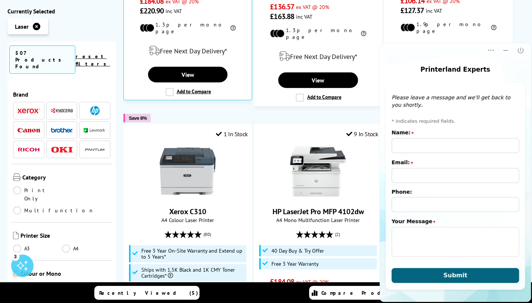
scroll to position [0, 0]
click at [430, 139] on input "Name:" at bounding box center [454, 145] width 127 height 15
type input "Dan Bacon"
type input "dan@ionic.digital"
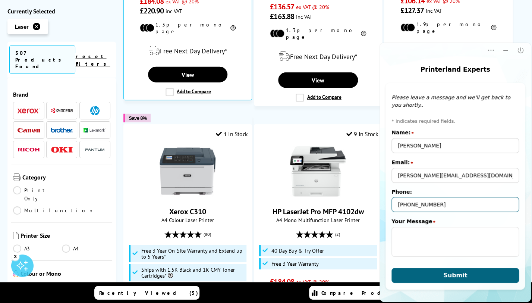
drag, startPoint x: 407, startPoint y: 206, endPoint x: 363, endPoint y: 202, distance: 44.9
click at [391, 202] on input "+447811701901" at bounding box center [454, 204] width 127 height 15
type input "07811701901"
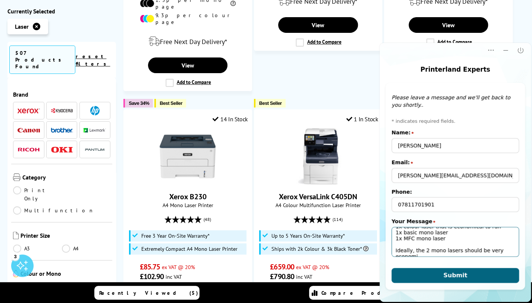
scroll to position [30, 0]
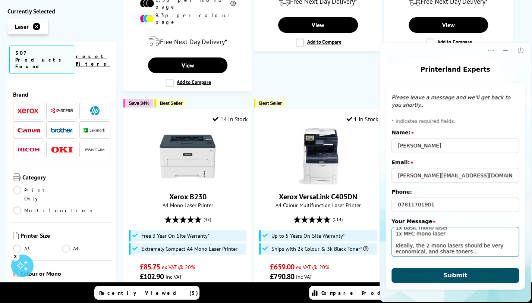
type textarea "Hello - need some help finding some printers for a clients, we need: 1x colour …"
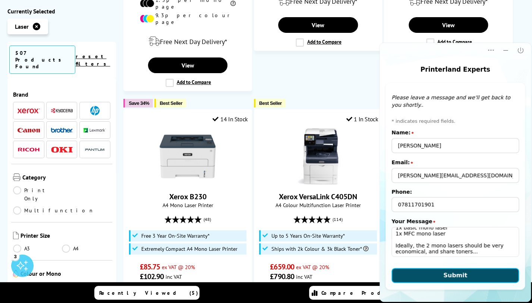
click at [460, 272] on span "Submit" at bounding box center [455, 274] width 24 height 7
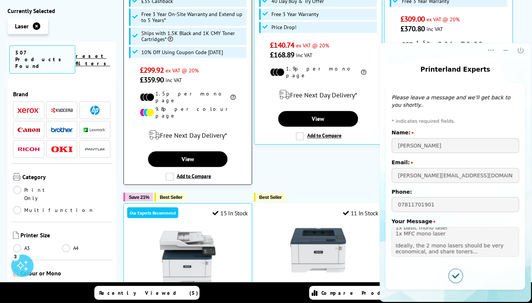
scroll to position [0, 0]
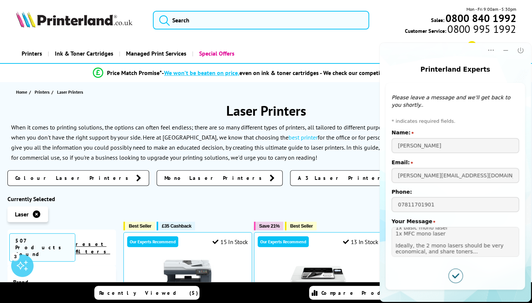
click at [459, 278] on icon "Submitted successfully" at bounding box center [455, 275] width 14 height 14
click at [521, 51] on icon "Close" at bounding box center [520, 50] width 7 height 7
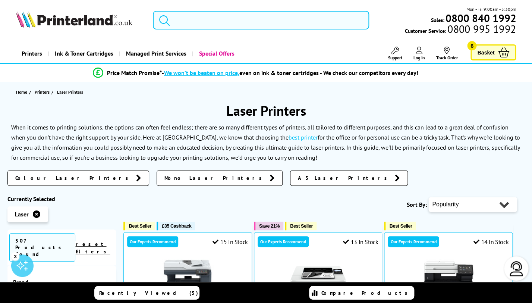
click at [234, 28] on input "search" at bounding box center [261, 20] width 216 height 19
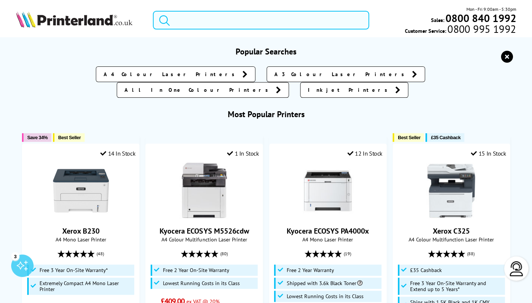
paste input "L5100DN"
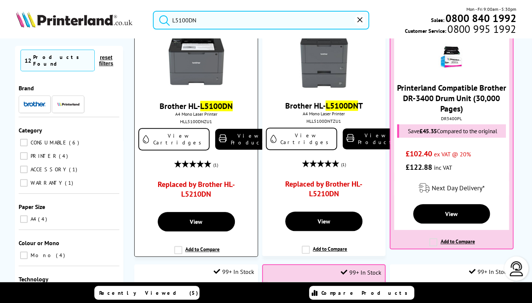
scroll to position [96, 0]
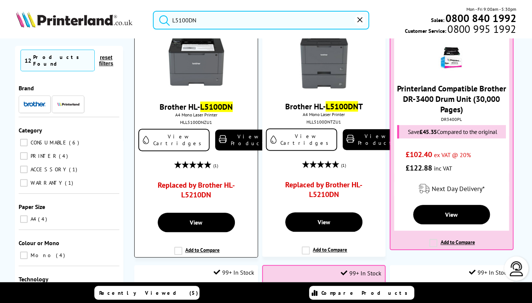
type input "L5100DN"
click at [202, 186] on link "Replaced by Brother HL-L5210DN" at bounding box center [196, 191] width 92 height 23
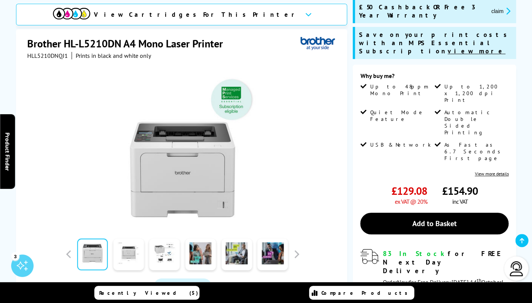
scroll to position [109, 0]
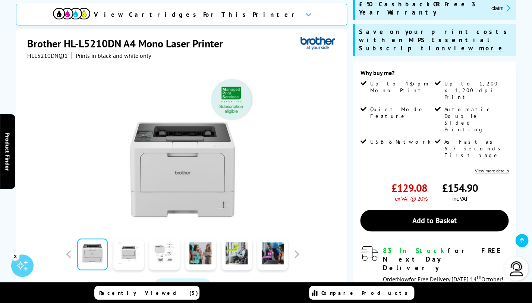
click at [168, 252] on link at bounding box center [164, 254] width 31 height 32
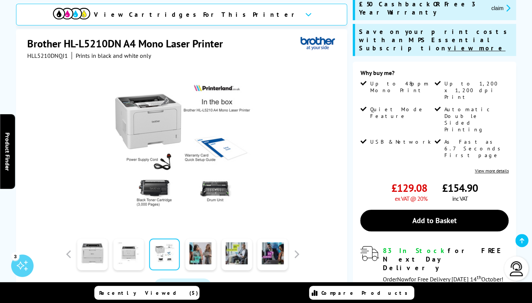
click at [191, 8] on div "View Cartridges For This Printer" at bounding box center [176, 14] width 246 height 13
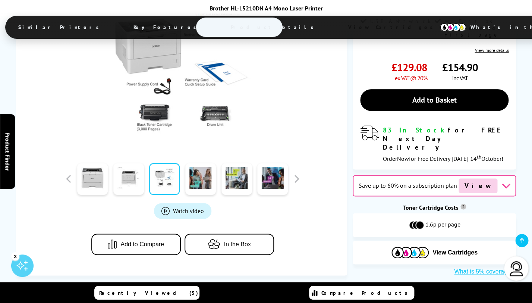
scroll to position [230, 0]
click at [337, 30] on span "View Cartridges" at bounding box center [394, 27] width 114 height 19
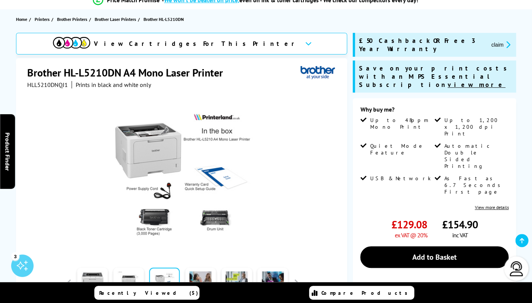
scroll to position [75, 0]
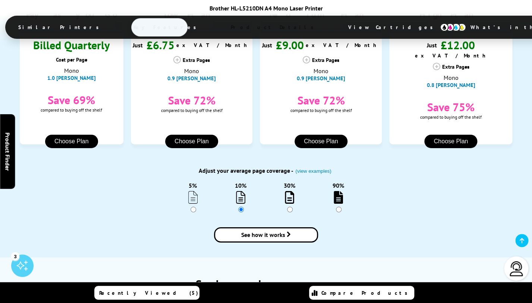
click at [337, 32] on span "View Cartridges" at bounding box center [394, 27] width 114 height 19
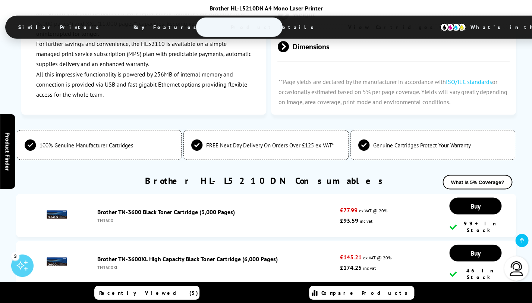
scroll to position [2516, 0]
click at [226, 255] on link "Brother TN-3600XL High Capacity Black Toner Cartridge (6,000 Pages)" at bounding box center [187, 258] width 180 height 7
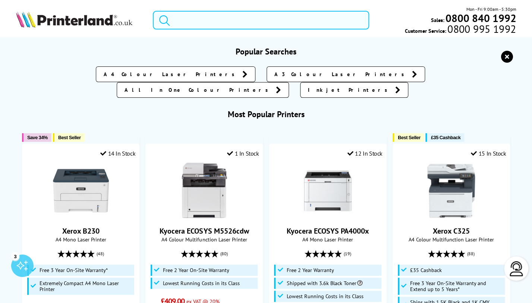
click at [236, 28] on input "search" at bounding box center [261, 20] width 216 height 19
paste input "L6900DW"
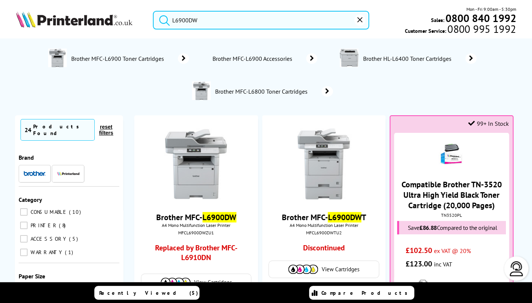
type input "L6900DW"
click at [153, 11] on button "submit" at bounding box center [162, 19] width 19 height 16
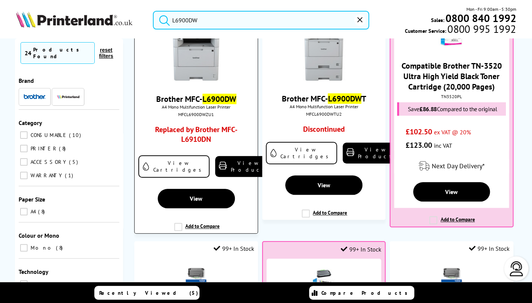
scroll to position [132, 0]
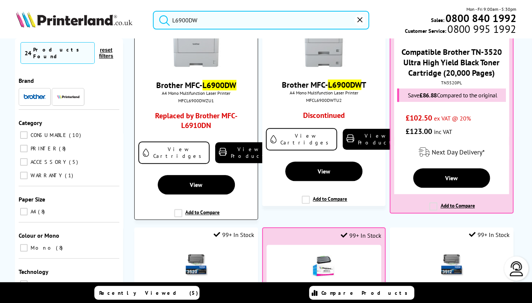
click at [199, 117] on link "Replaced by Brother MFC-L6910DN" at bounding box center [196, 122] width 92 height 23
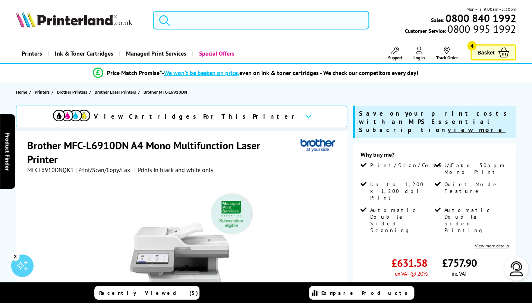
click at [218, 23] on input "search" at bounding box center [261, 20] width 216 height 19
paste input "L5750DW"
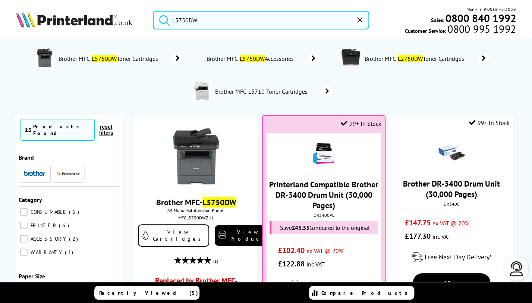
type input "L5750DW"
click at [153, 11] on button "submit" at bounding box center [162, 19] width 19 height 16
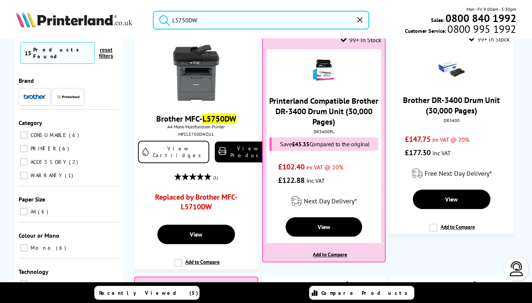
scroll to position [95, 0]
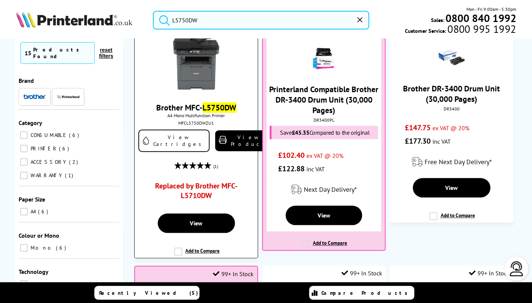
click at [211, 187] on link "Replaced by Brother MFC-L5710DW" at bounding box center [196, 192] width 92 height 23
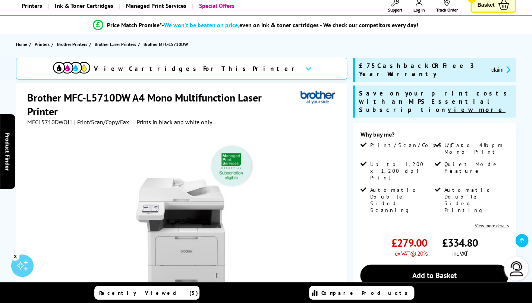
scroll to position [52, 0]
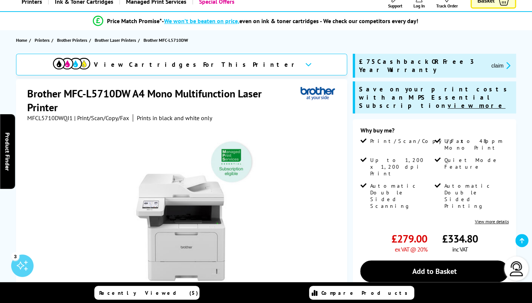
click at [223, 65] on span "View Cartridges For This Printer" at bounding box center [196, 64] width 205 height 8
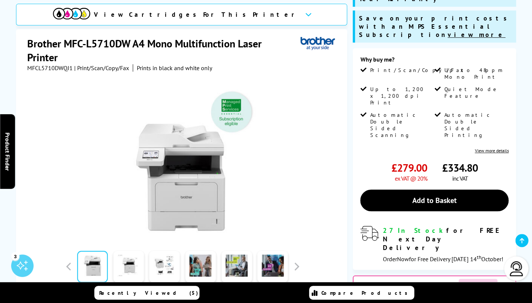
scroll to position [123, 0]
click at [131, 251] on link at bounding box center [128, 267] width 31 height 32
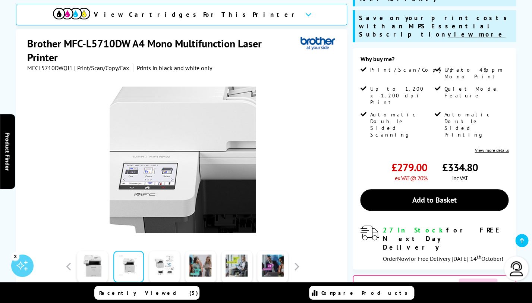
click at [168, 115] on img at bounding box center [183, 159] width 146 height 146
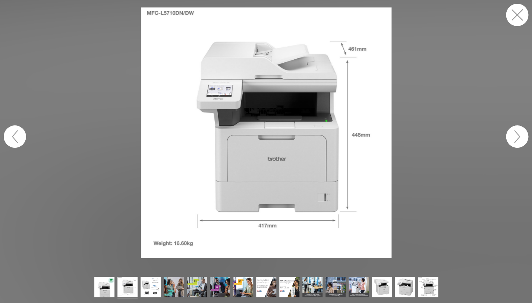
click at [236, 84] on img at bounding box center [266, 132] width 251 height 251
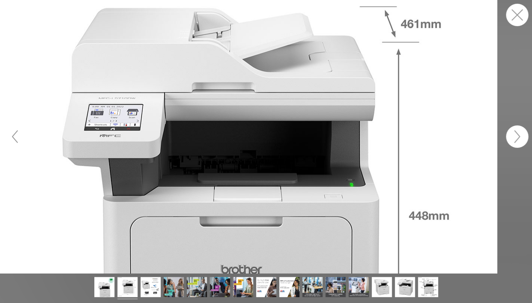
click at [82, 57] on figure at bounding box center [266, 136] width 532 height 273
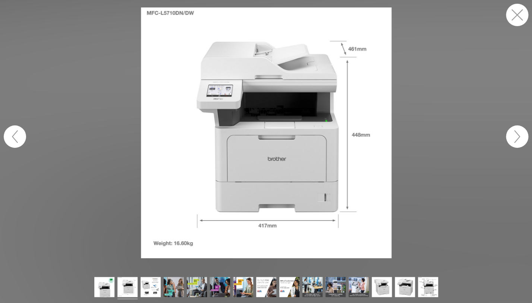
click at [514, 18] on button "button" at bounding box center [517, 15] width 22 height 22
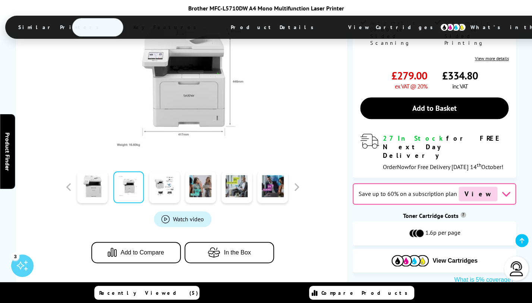
scroll to position [220, 0]
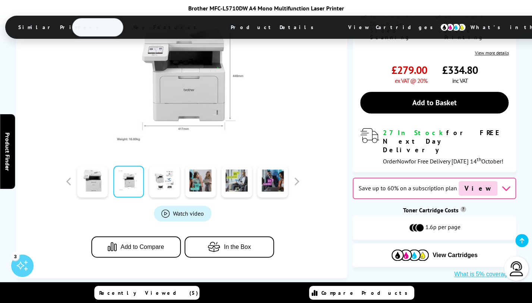
click at [434, 184] on span "Save up to 60% on a subscription plan" at bounding box center [407, 187] width 98 height 7
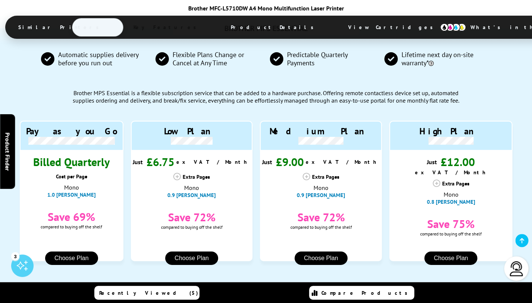
scroll to position [701, 0]
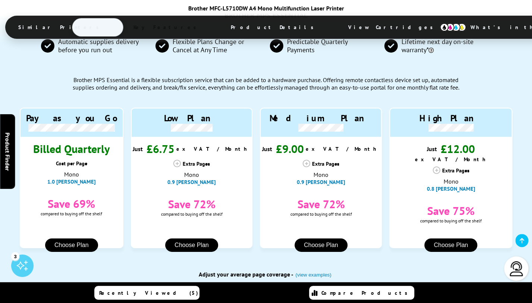
click at [457, 166] on div "Extra Pages" at bounding box center [450, 169] width 123 height 7
click at [438, 166] on icon at bounding box center [435, 169] width 7 height 7
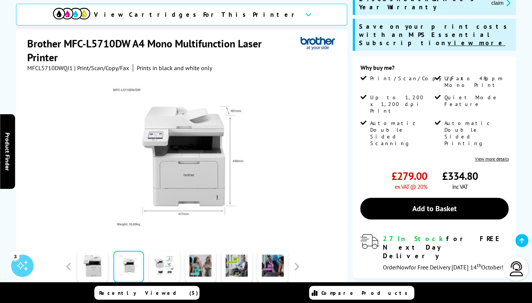
scroll to position [115, 0]
click at [201, 265] on link at bounding box center [200, 267] width 31 height 32
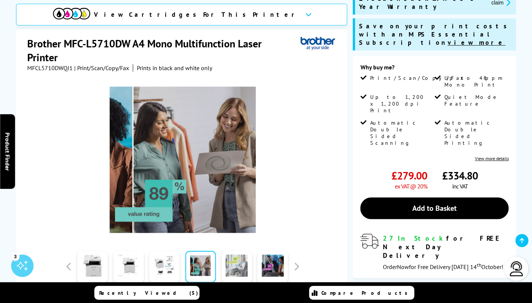
click at [234, 254] on link at bounding box center [236, 267] width 31 height 32
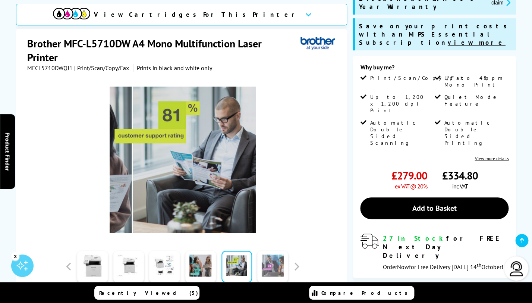
click at [267, 253] on link at bounding box center [272, 267] width 31 height 32
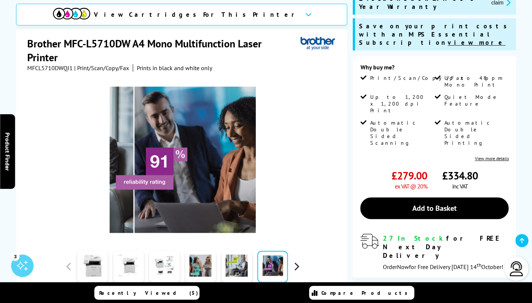
click at [292, 261] on button "button" at bounding box center [296, 266] width 11 height 11
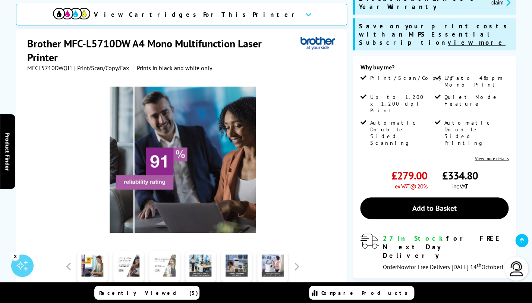
click at [174, 257] on link at bounding box center [164, 267] width 31 height 32
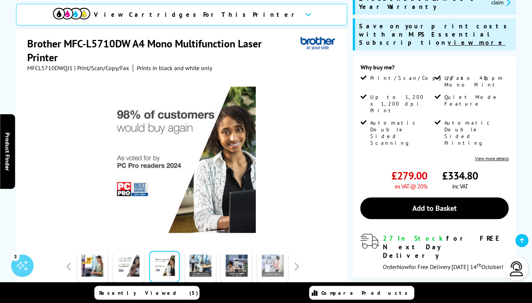
click at [271, 253] on link at bounding box center [272, 267] width 31 height 32
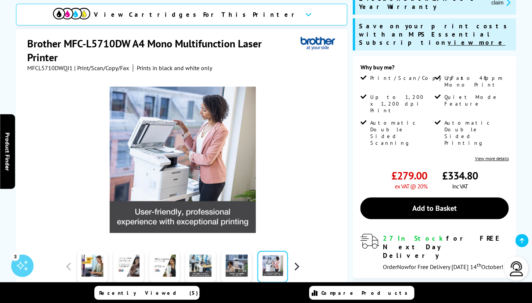
click at [296, 261] on button "button" at bounding box center [296, 266] width 11 height 11
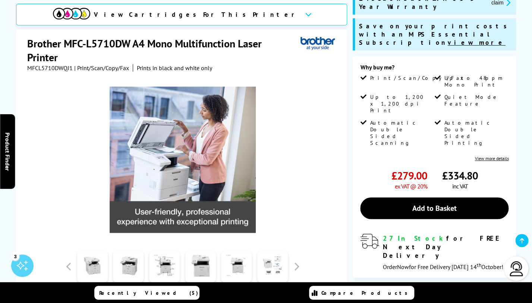
click at [270, 254] on link at bounding box center [272, 267] width 31 height 32
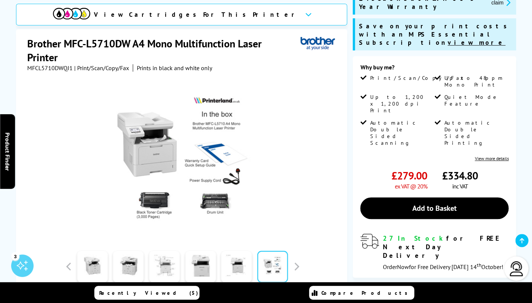
click at [175, 256] on link at bounding box center [164, 267] width 31 height 32
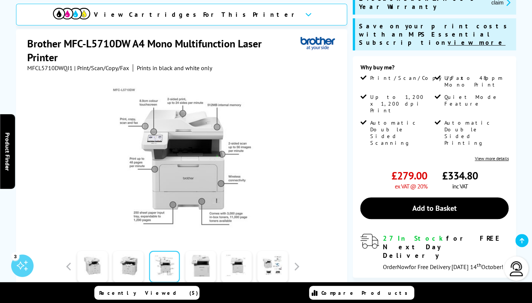
click at [159, 201] on img at bounding box center [183, 159] width 146 height 146
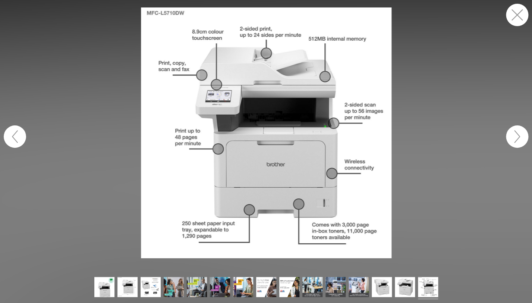
click at [98, 218] on figure at bounding box center [266, 132] width 532 height 251
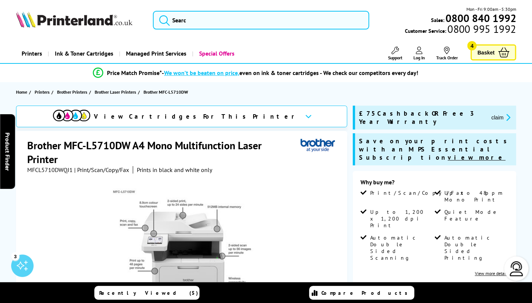
click at [498, 57] on link "Basket 4" at bounding box center [492, 52] width 45 height 16
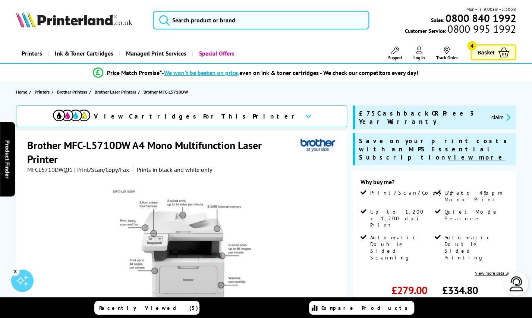
click at [219, 111] on div "View Cartridges For This Printer" at bounding box center [176, 116] width 246 height 13
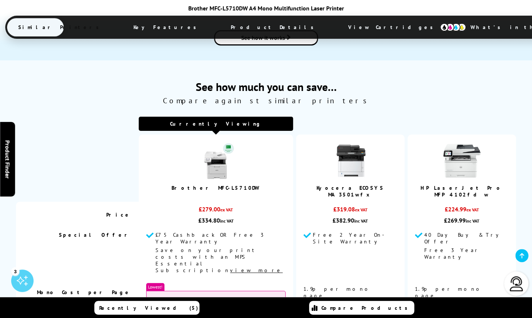
scroll to position [1002, 0]
click at [212, 142] on img at bounding box center [215, 160] width 37 height 37
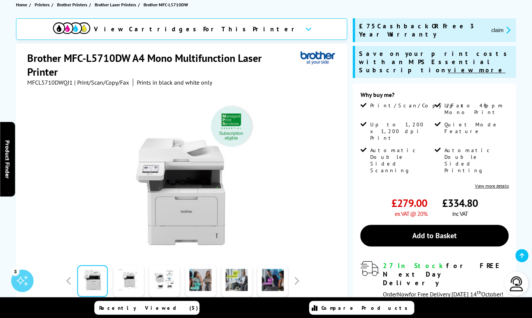
scroll to position [88, 0]
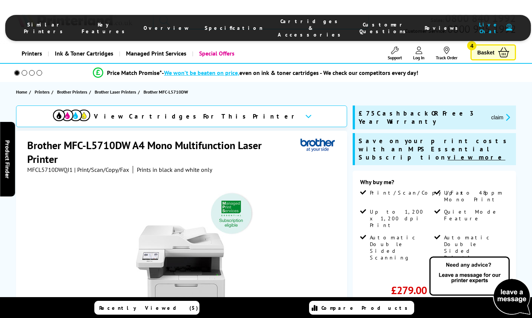
scroll to position [1002, 0]
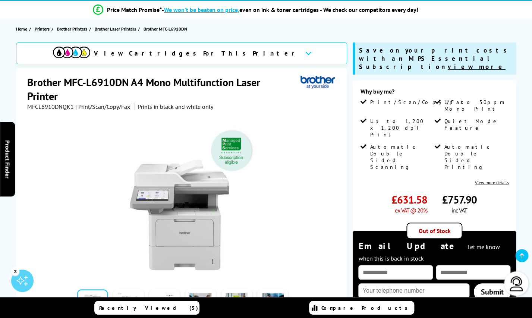
scroll to position [67, 0]
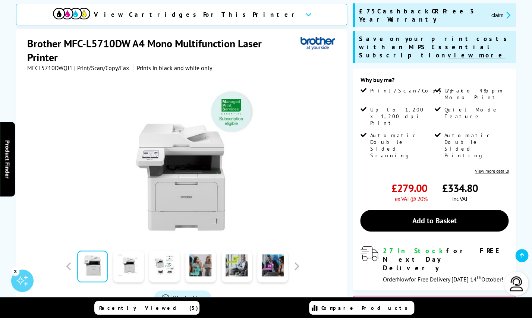
scroll to position [101, 0]
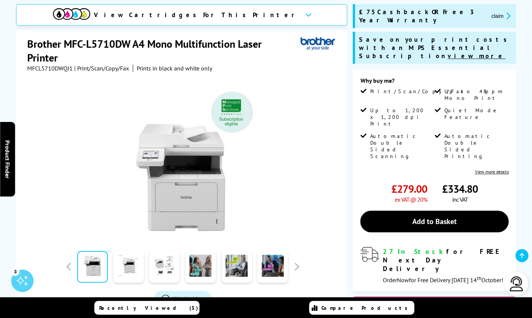
click at [230, 119] on img at bounding box center [183, 160] width 146 height 146
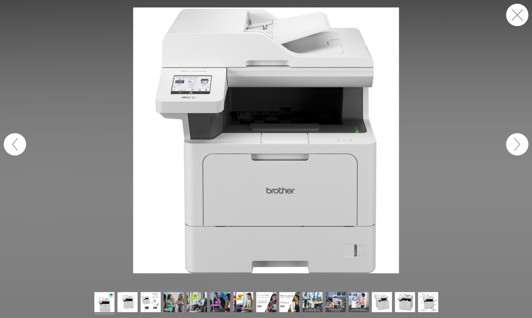
click at [515, 139] on button "button" at bounding box center [517, 144] width 22 height 22
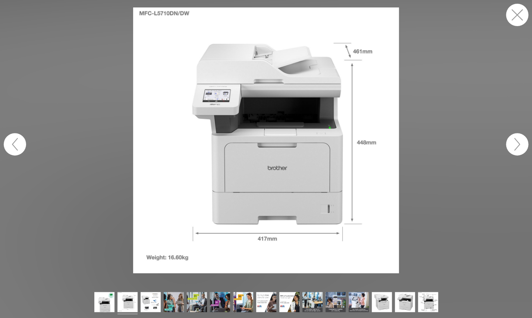
click at [515, 139] on button "button" at bounding box center [517, 144] width 22 height 22
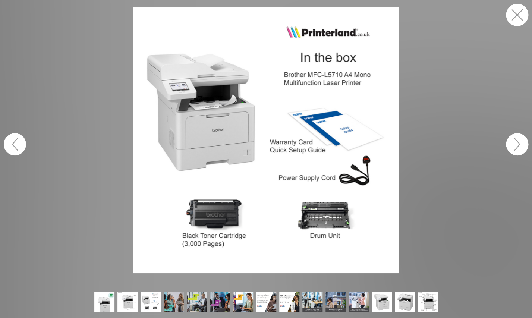
click at [518, 20] on button "button" at bounding box center [517, 15] width 22 height 22
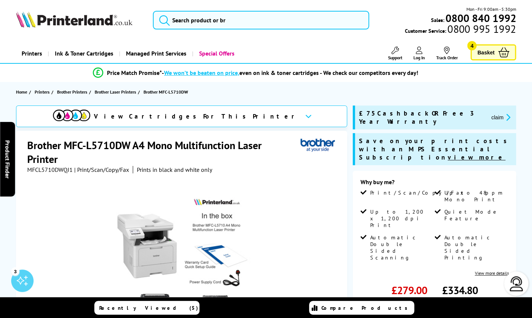
click at [196, 30] on div "Mon - Fri 9:00am - 5:30pm Sales: 0800 840 1992 Customer Service: 0800 995 1992" at bounding box center [266, 22] width 532 height 33
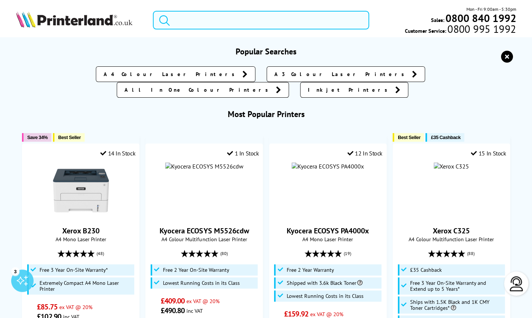
click at [202, 22] on input "search" at bounding box center [261, 20] width 216 height 19
paste input "P2040dn"
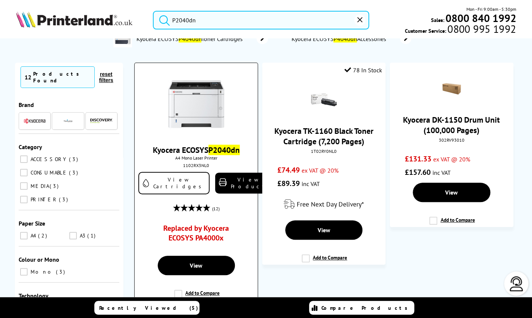
scroll to position [56, 0]
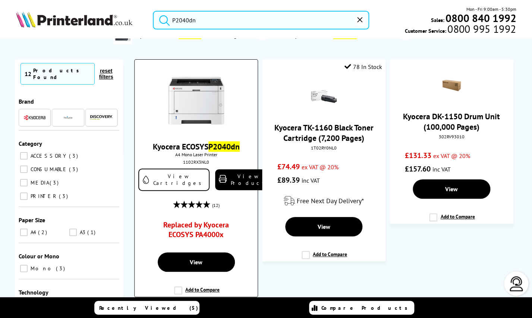
click at [208, 226] on link "Replaced by Kyocera ECOSYS PA4000x" at bounding box center [196, 231] width 92 height 23
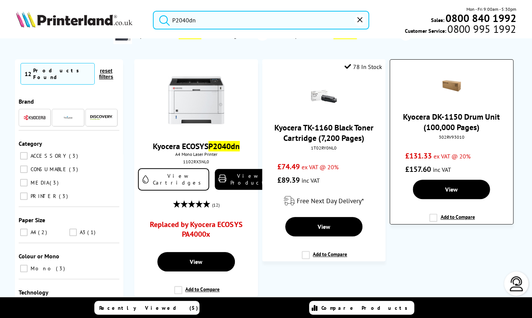
scroll to position [0, 0]
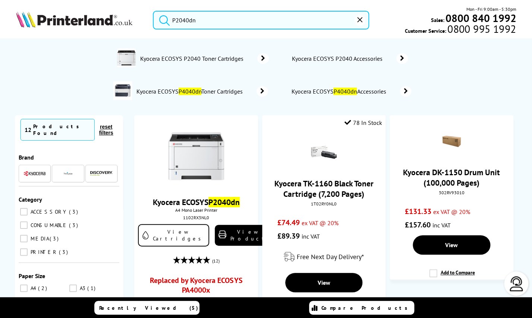
click at [197, 24] on input "P2040dn" at bounding box center [261, 20] width 216 height 19
paste input "M"
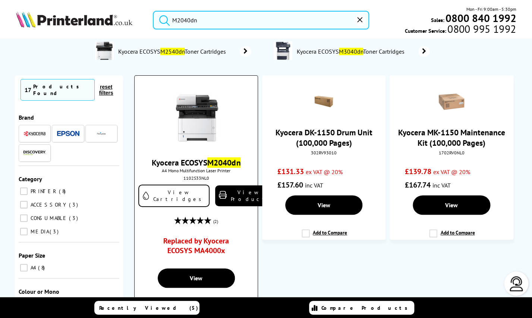
scroll to position [43, 0]
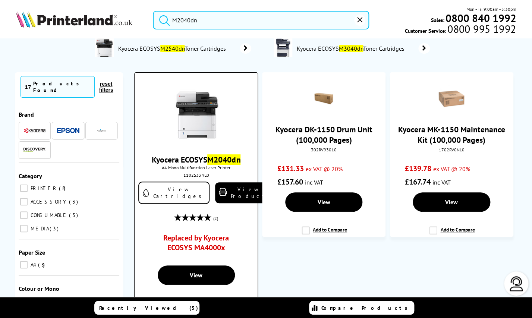
type input "M2040dn"
click at [201, 242] on link "Replaced by Kyocera ECOSYS MA4000x" at bounding box center [196, 244] width 92 height 23
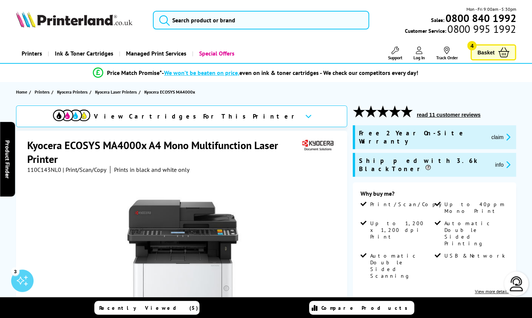
click at [188, 114] on span "View Cartridges For This Printer" at bounding box center [196, 116] width 205 height 8
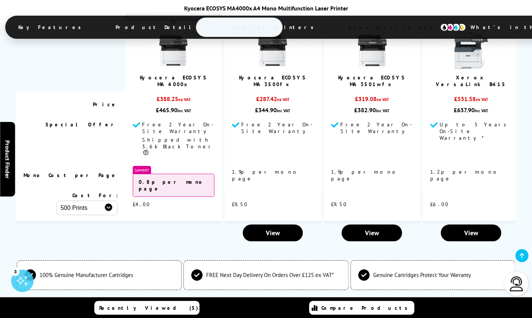
scroll to position [2066, 0]
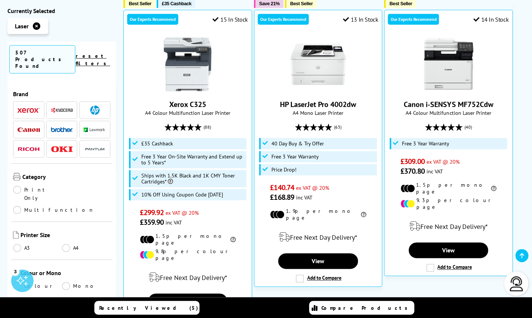
scroll to position [263, 0]
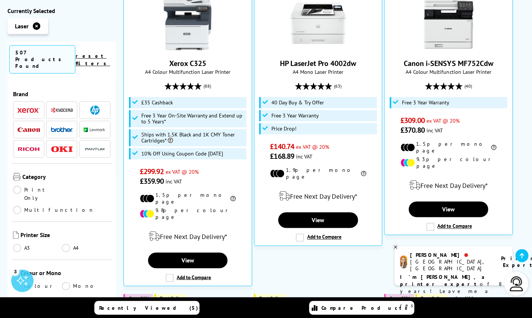
click at [60, 108] on img at bounding box center [62, 111] width 22 height 6
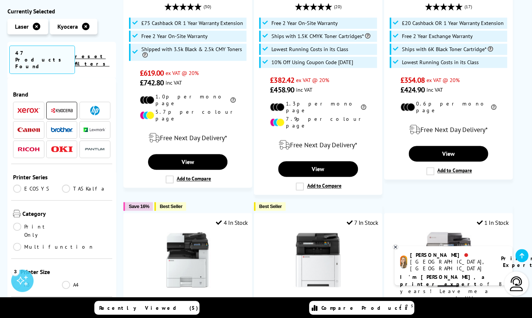
click at [37, 185] on link "ECOSYS" at bounding box center [37, 189] width 49 height 8
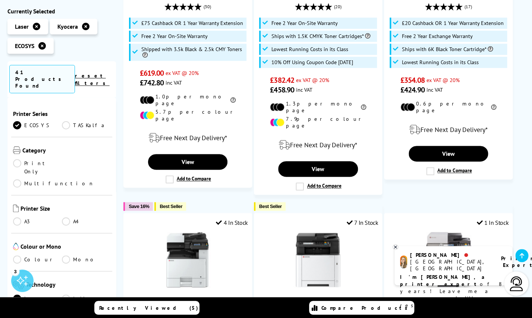
click at [30, 159] on link "Print Only" at bounding box center [37, 167] width 49 height 16
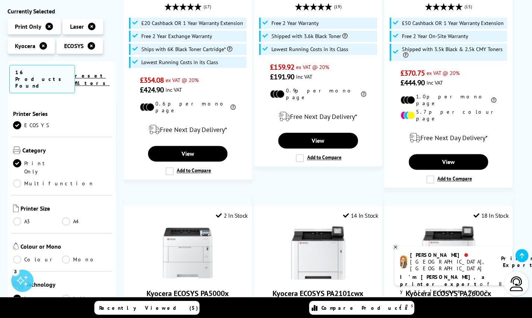
click at [68, 255] on link "Mono" at bounding box center [86, 259] width 49 height 8
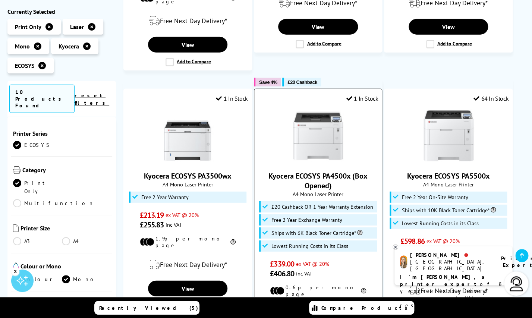
scroll to position [660, 0]
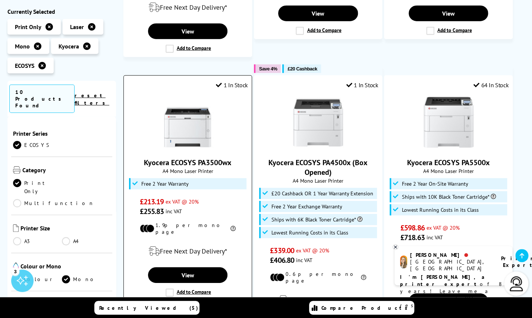
click at [196, 124] on img at bounding box center [188, 122] width 56 height 56
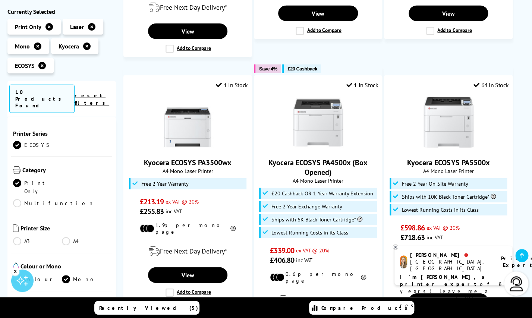
click at [70, 199] on link "Multifunction" at bounding box center [53, 203] width 81 height 8
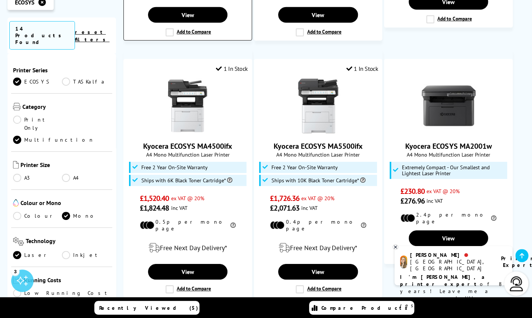
scroll to position [952, 0]
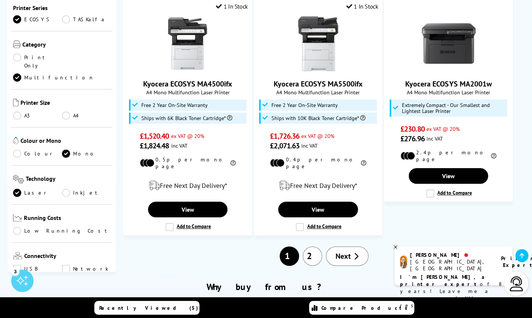
click at [323, 246] on li "2" at bounding box center [312, 255] width 23 height 19
click at [317, 246] on link "2" at bounding box center [312, 255] width 19 height 19
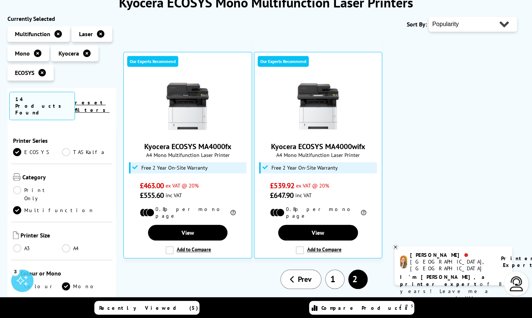
scroll to position [179, 0]
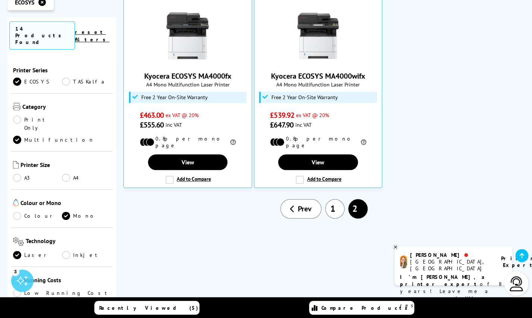
click at [331, 206] on link "1" at bounding box center [334, 208] width 19 height 19
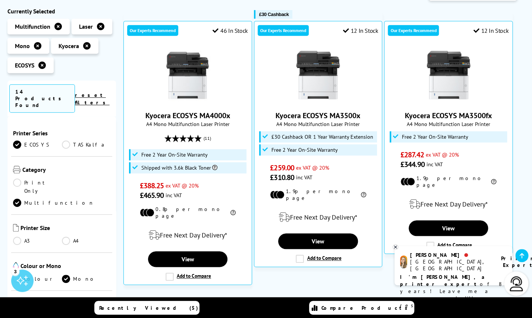
scroll to position [133, 0]
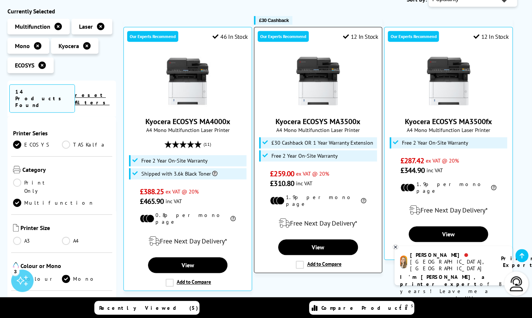
click at [304, 74] on img at bounding box center [318, 81] width 56 height 56
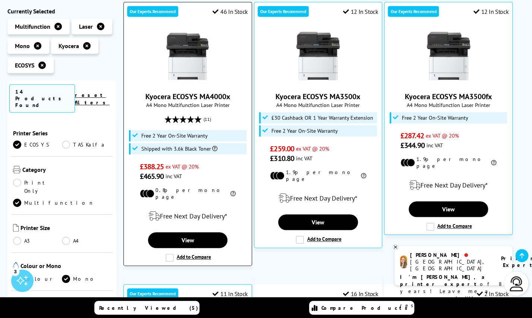
scroll to position [0, 0]
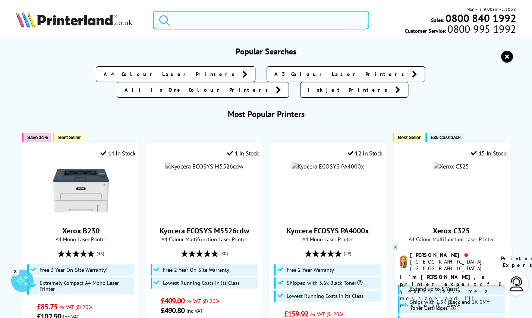
click at [195, 19] on input "search" at bounding box center [261, 20] width 216 height 19
paste input "1001nw"
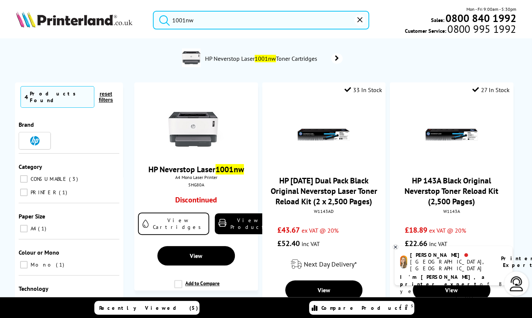
click at [208, 18] on input "1001nw" at bounding box center [261, 20] width 216 height 19
paste input "L2350DW"
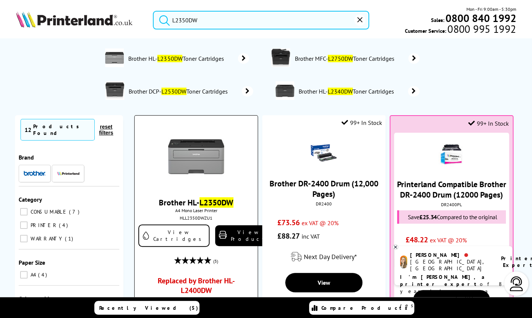
type input "L2350DW"
click at [202, 280] on link "Replaced by Brother HL-L2400DW" at bounding box center [196, 287] width 92 height 23
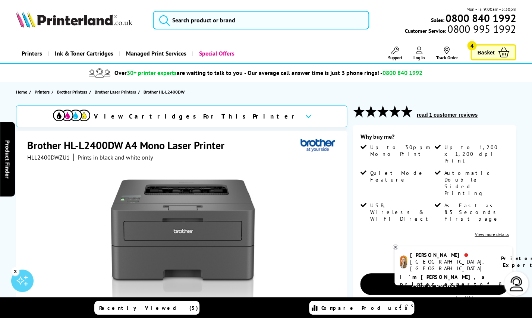
click at [211, 116] on span "View Cartridges For This Printer" at bounding box center [196, 116] width 205 height 8
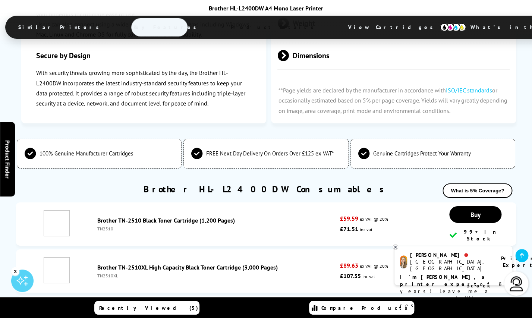
scroll to position [1863, 0]
